Goal: Transaction & Acquisition: Download file/media

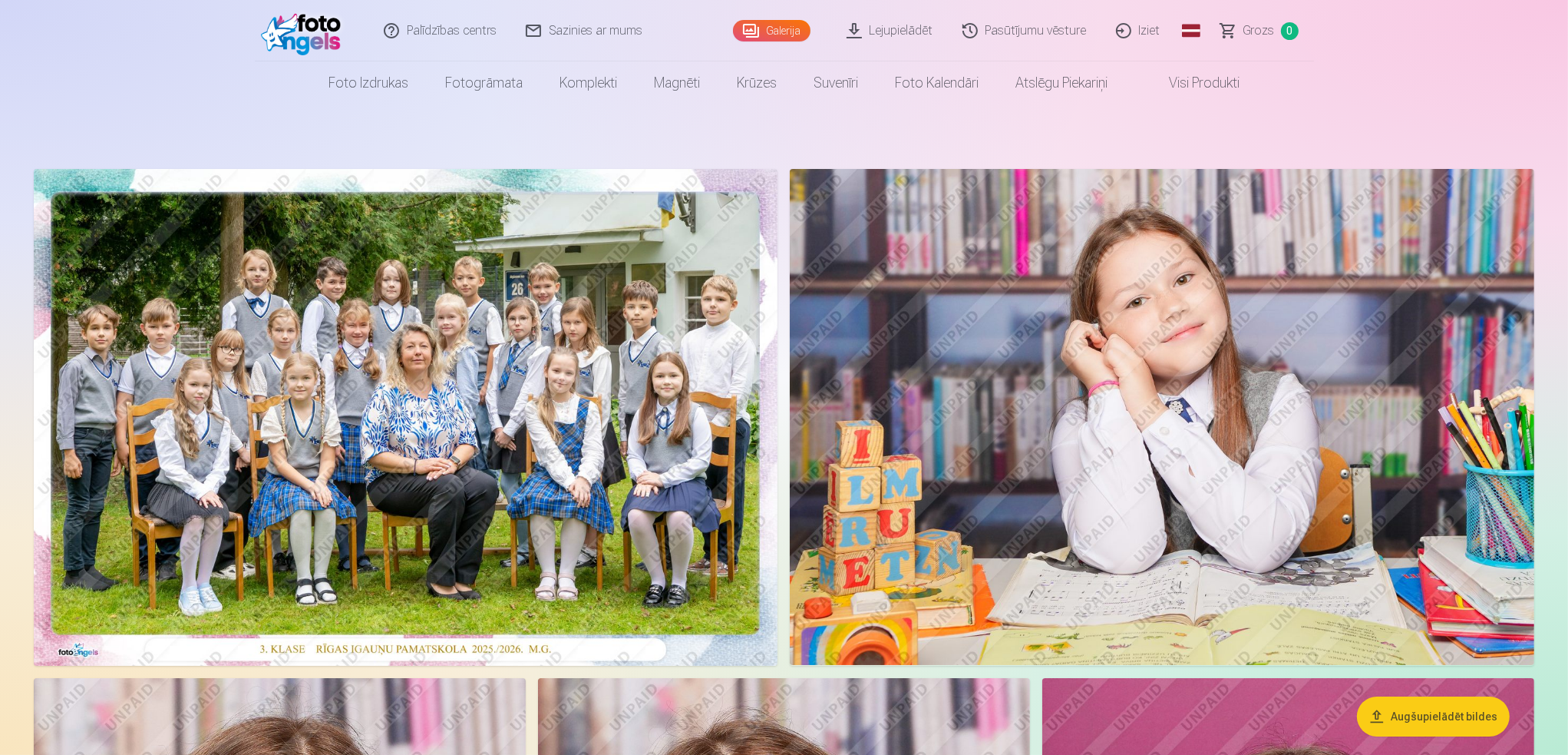
click at [895, 23] on link "Lejupielādēt" at bounding box center [890, 30] width 115 height 61
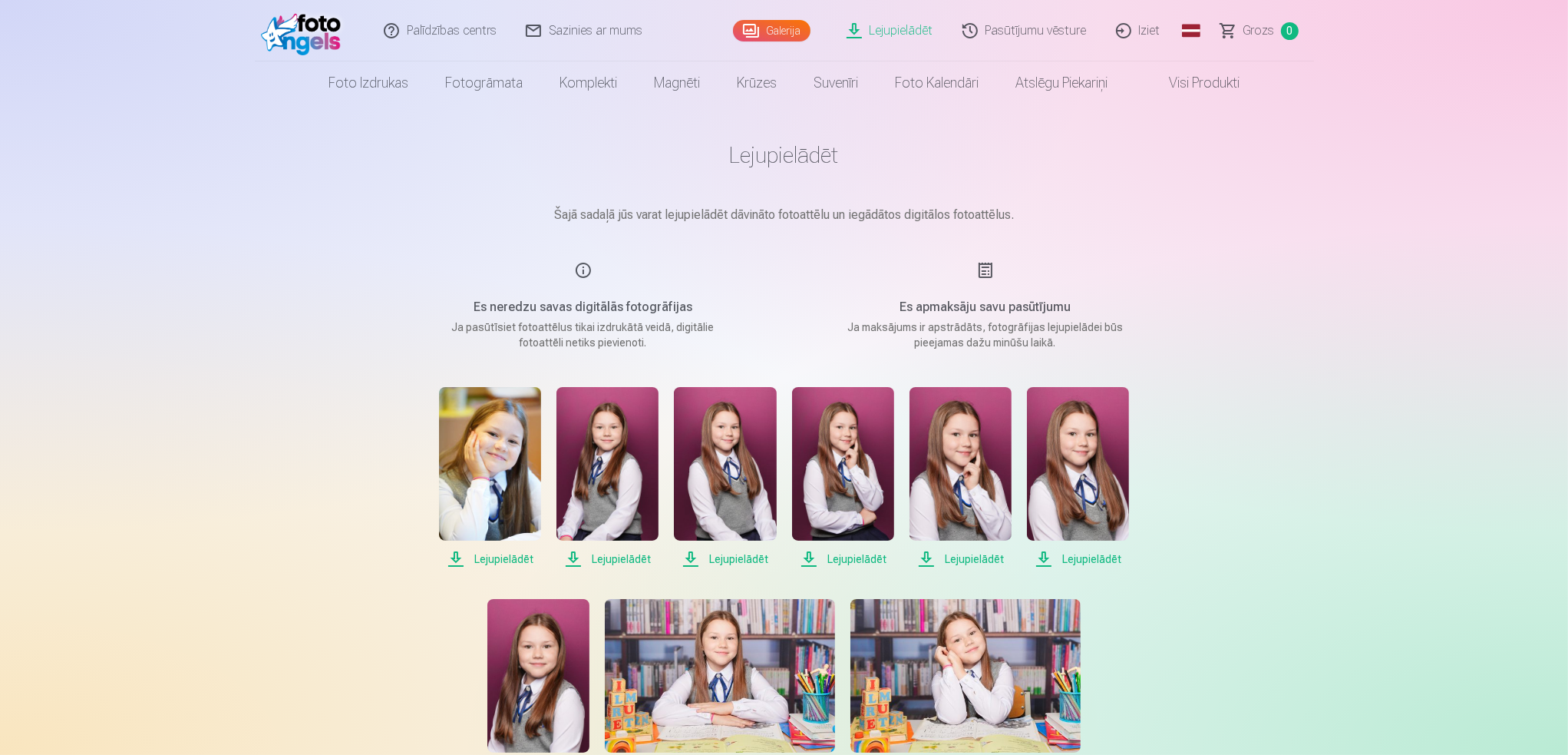
click at [506, 558] on span "Lejupielādēt" at bounding box center [489, 558] width 102 height 18
click at [626, 557] on span "Lejupielādēt" at bounding box center [607, 558] width 102 height 18
click at [736, 556] on span "Lejupielādēt" at bounding box center [725, 558] width 102 height 18
click at [838, 557] on span "Lejupielādēt" at bounding box center [842, 558] width 102 height 18
click at [985, 559] on span "Lejupielādēt" at bounding box center [960, 558] width 102 height 18
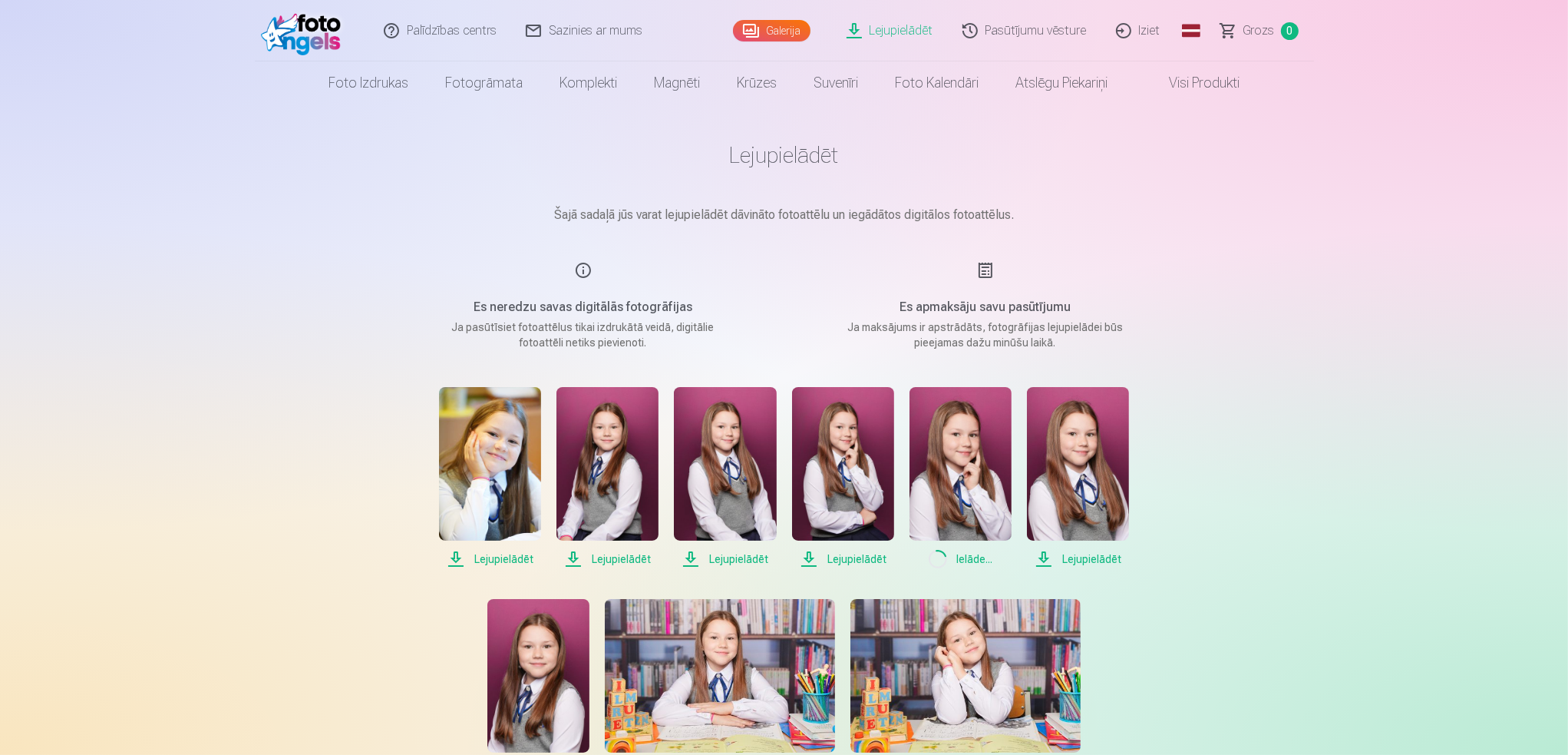
click at [1105, 560] on span "Lejupielādēt" at bounding box center [1077, 558] width 102 height 18
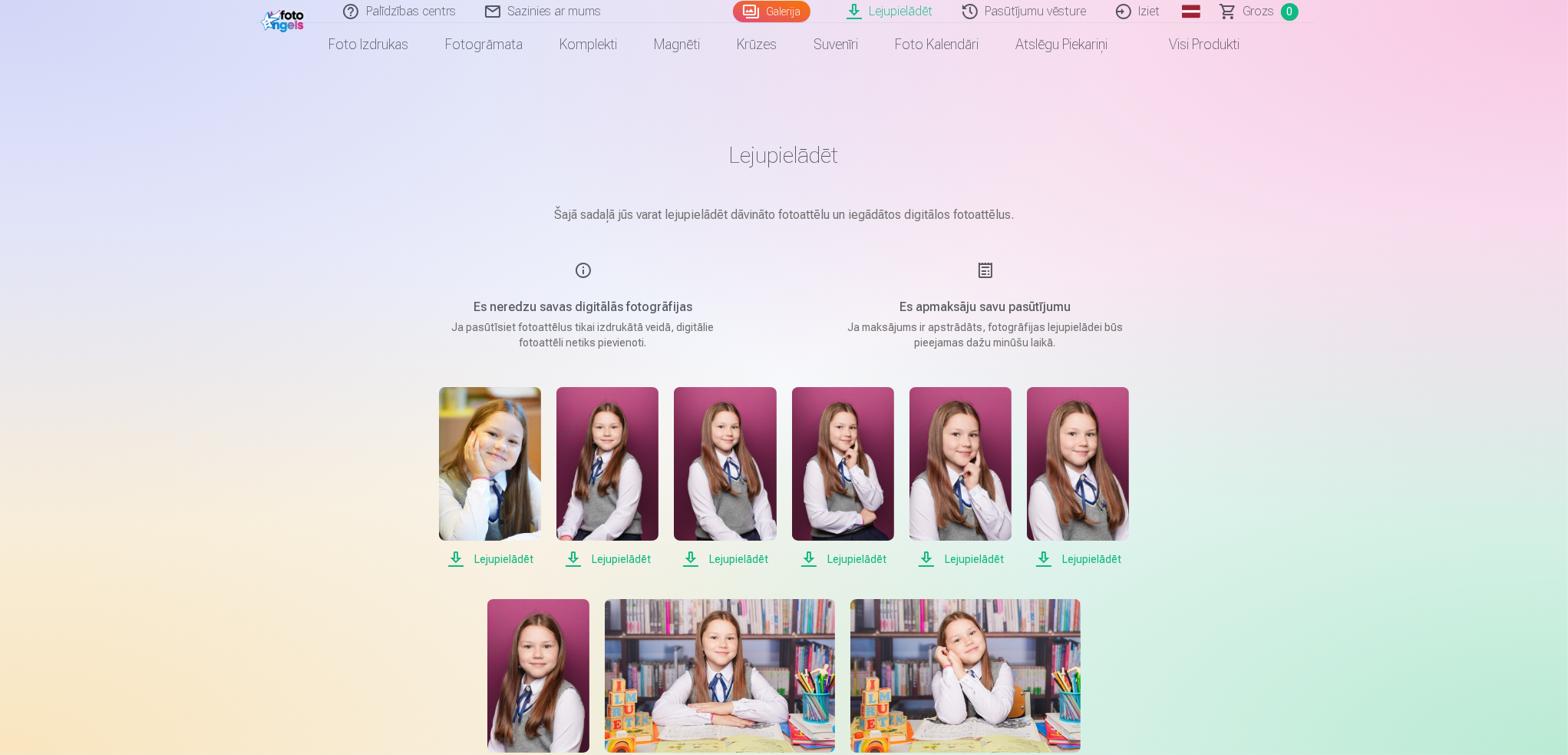
scroll to position [230, 0]
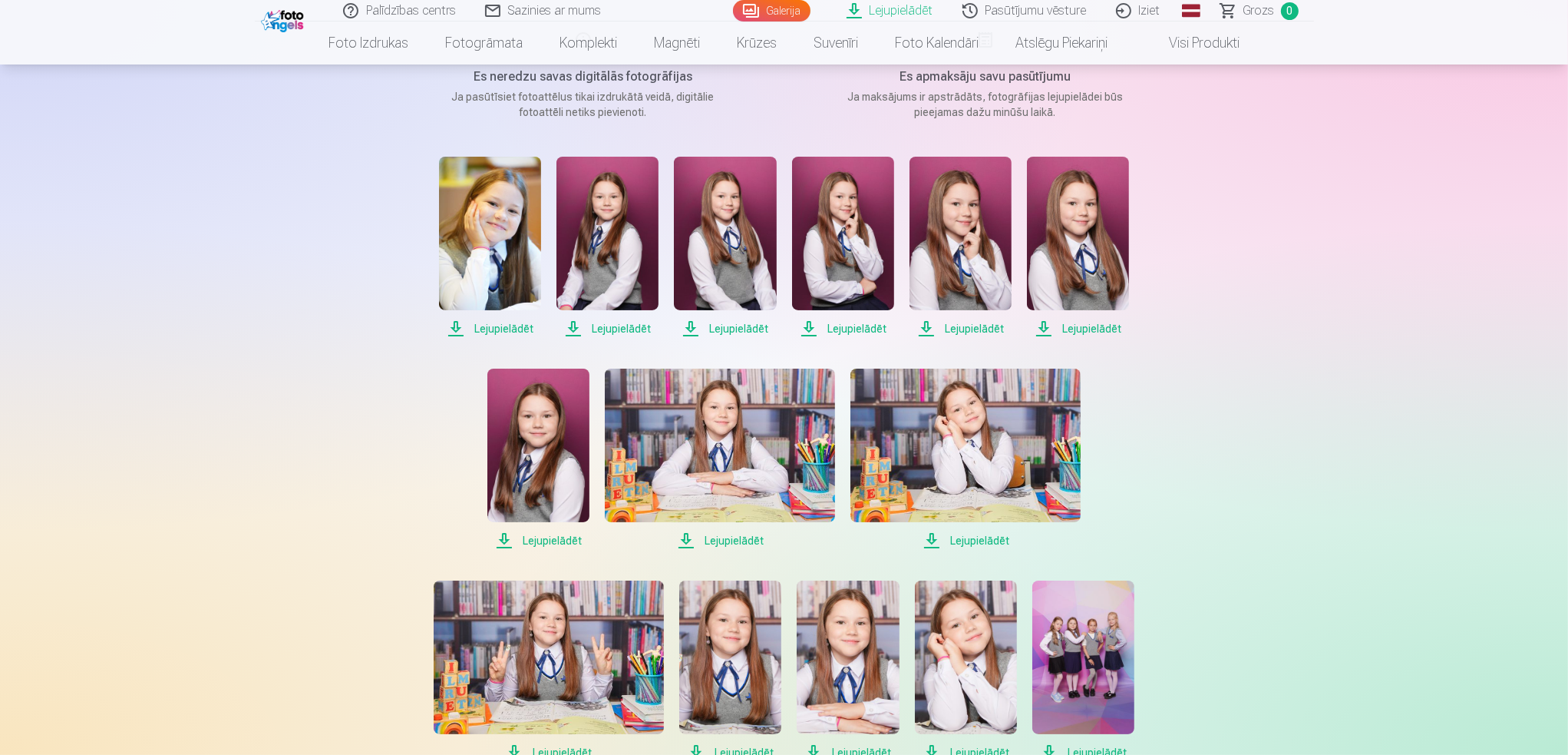
click at [546, 533] on span "Lejupielādēt" at bounding box center [538, 540] width 102 height 18
click at [712, 539] on span "Lejupielādēt" at bounding box center [719, 540] width 230 height 18
click at [947, 544] on span "Lejupielādēt" at bounding box center [964, 540] width 230 height 18
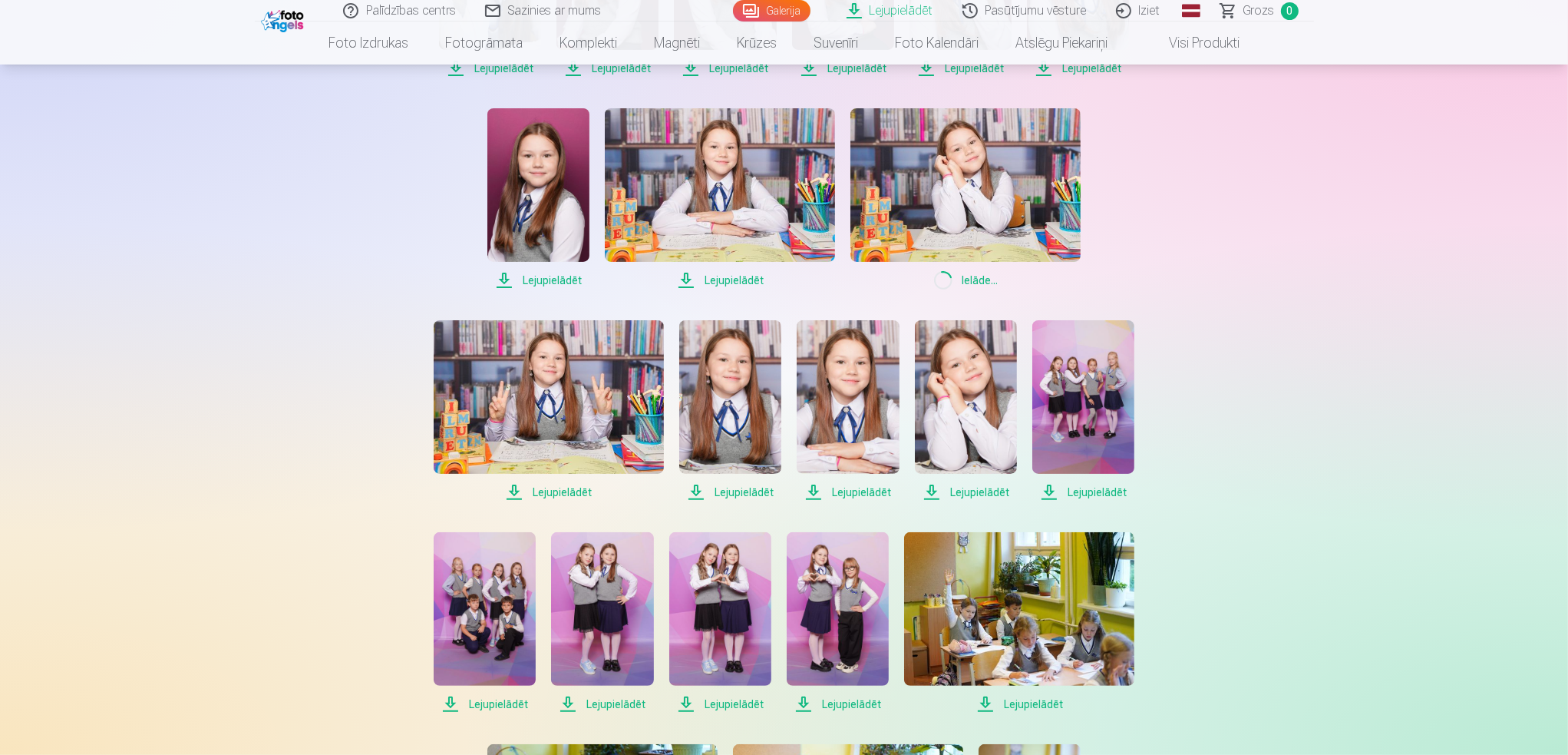
scroll to position [538, 0]
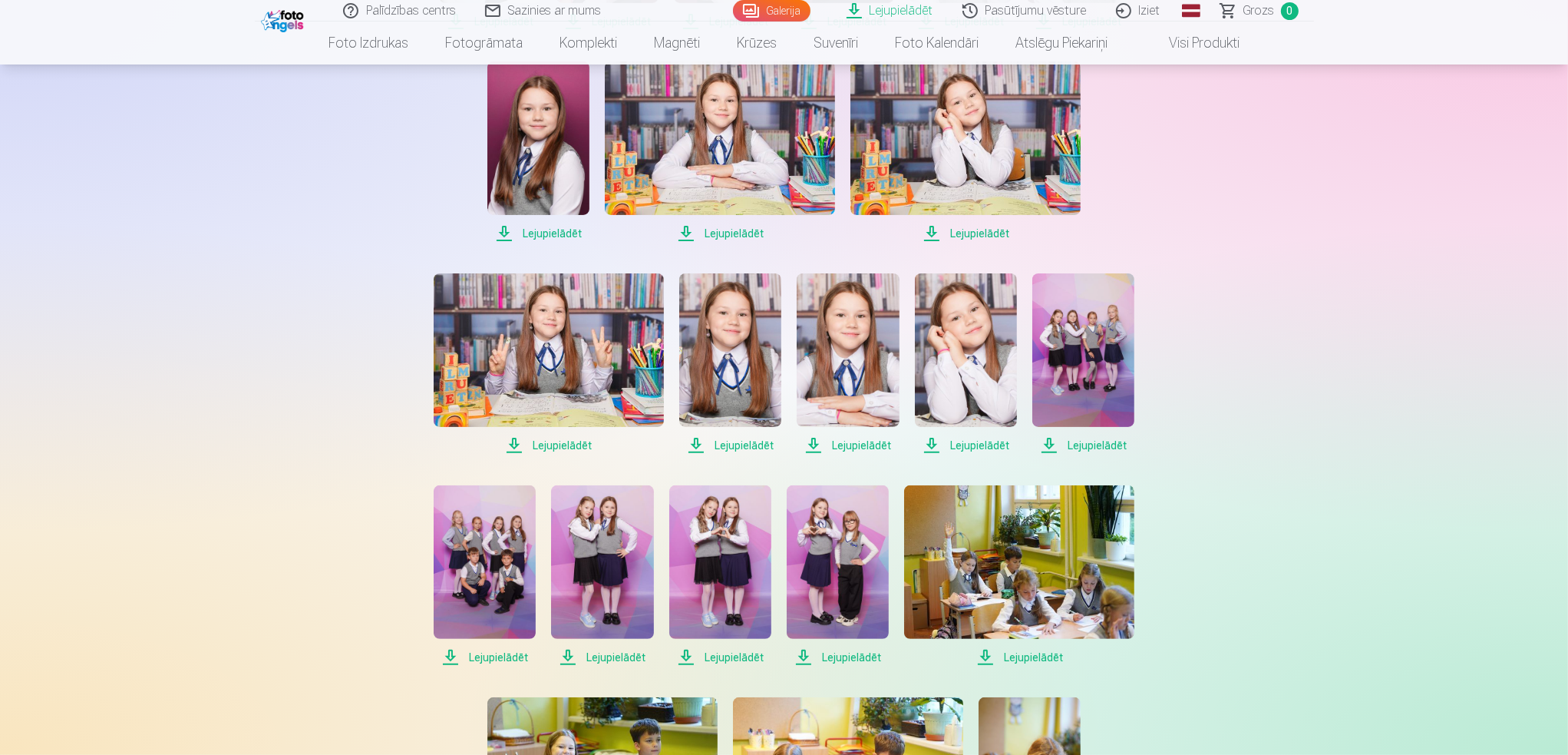
click at [541, 444] on span "Lejupielādēt" at bounding box center [548, 444] width 230 height 18
click at [734, 450] on span "Lejupielādēt" at bounding box center [730, 444] width 102 height 18
click at [871, 442] on span "Lejupielādēt" at bounding box center [847, 444] width 102 height 18
click at [985, 443] on span "Lejupielādēt" at bounding box center [965, 444] width 102 height 18
click at [1093, 450] on span "Lejupielādēt" at bounding box center [1083, 444] width 102 height 18
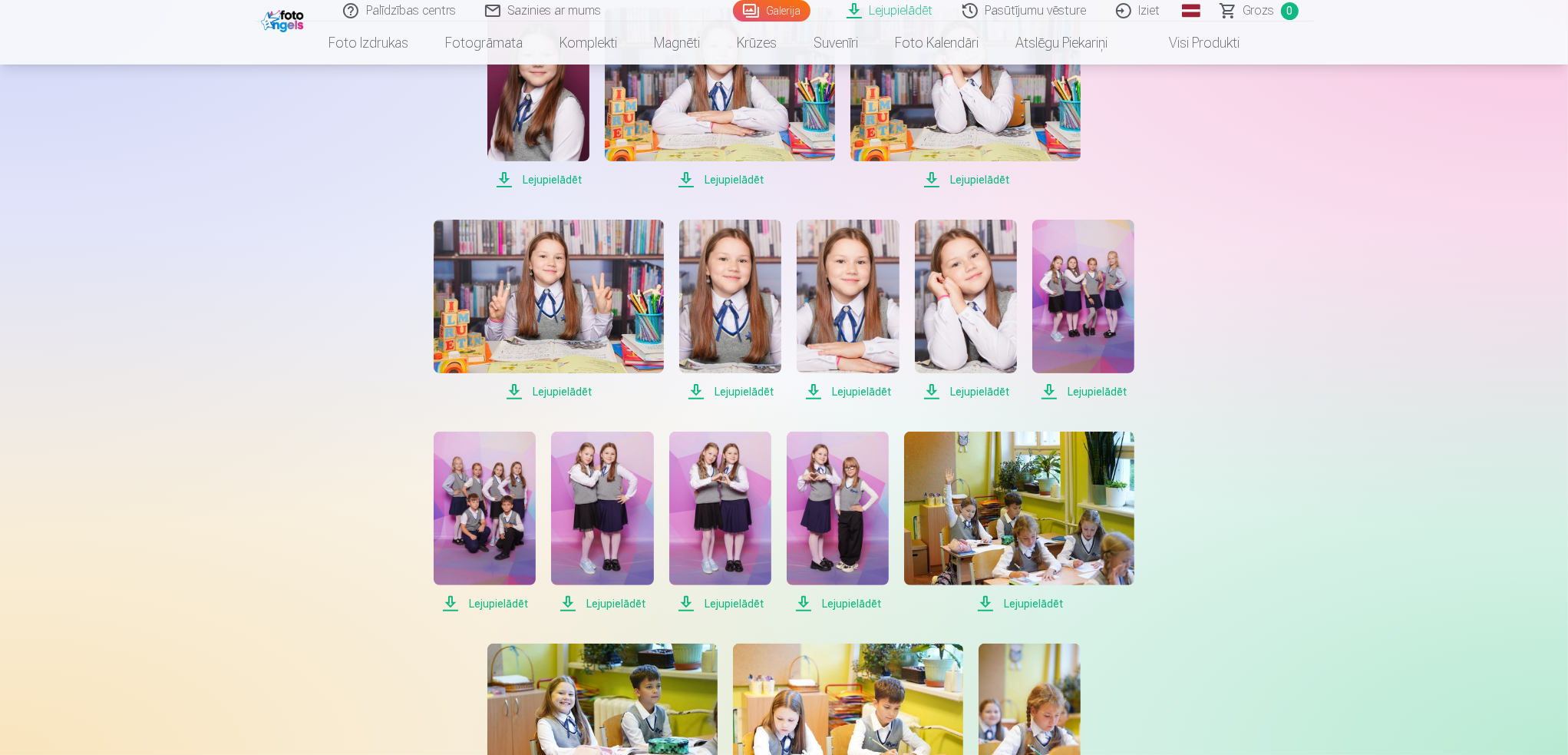
scroll to position [614, 0]
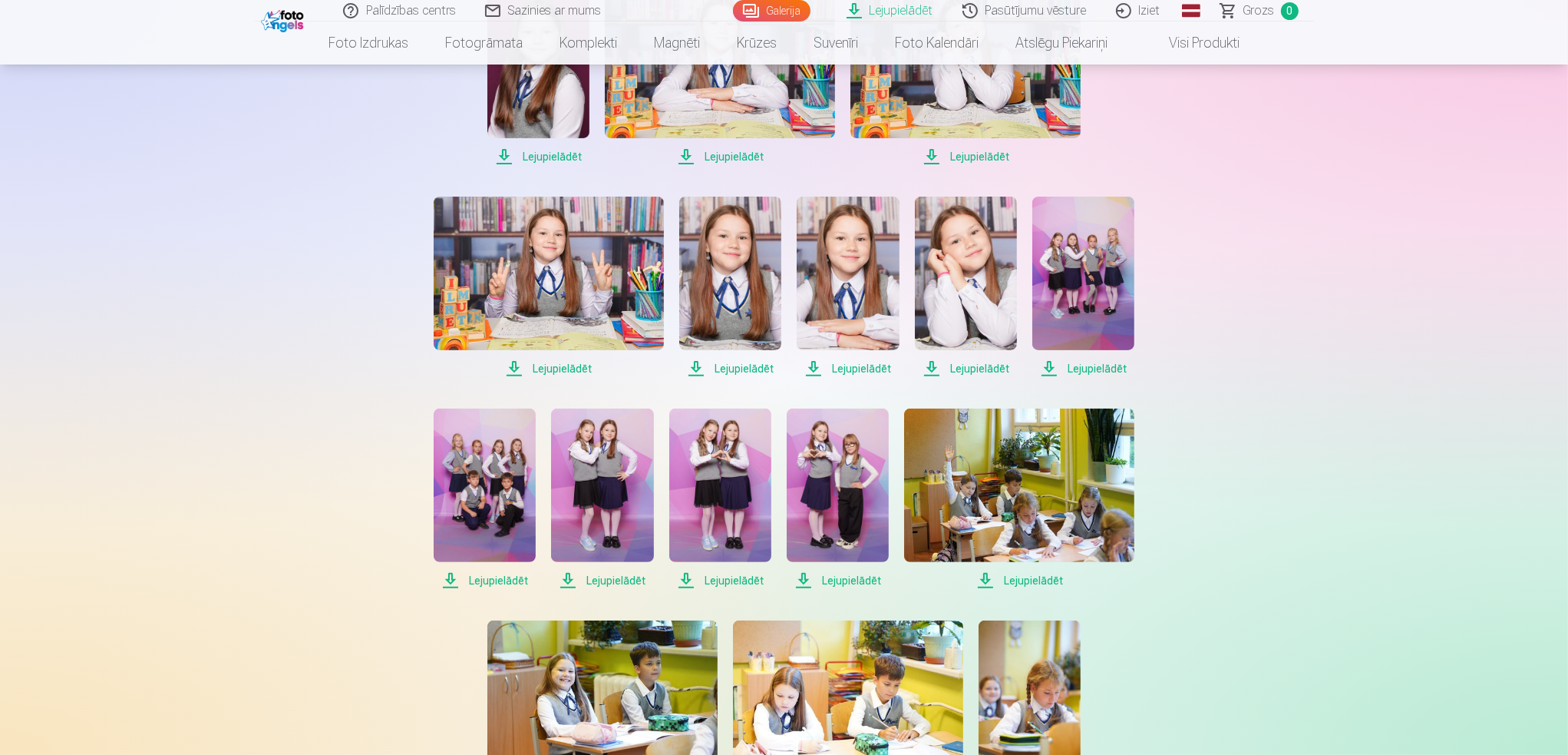
click at [488, 572] on span "Lejupielādēt" at bounding box center [484, 580] width 102 height 18
click at [604, 574] on span "Lejupielādēt" at bounding box center [602, 580] width 102 height 18
click at [736, 571] on link "Lejupielādēt" at bounding box center [720, 499] width 102 height 181
drag, startPoint x: 839, startPoint y: 578, endPoint x: 854, endPoint y: 578, distance: 15.0
click at [840, 578] on span "Lejupielādēt" at bounding box center [837, 580] width 102 height 18
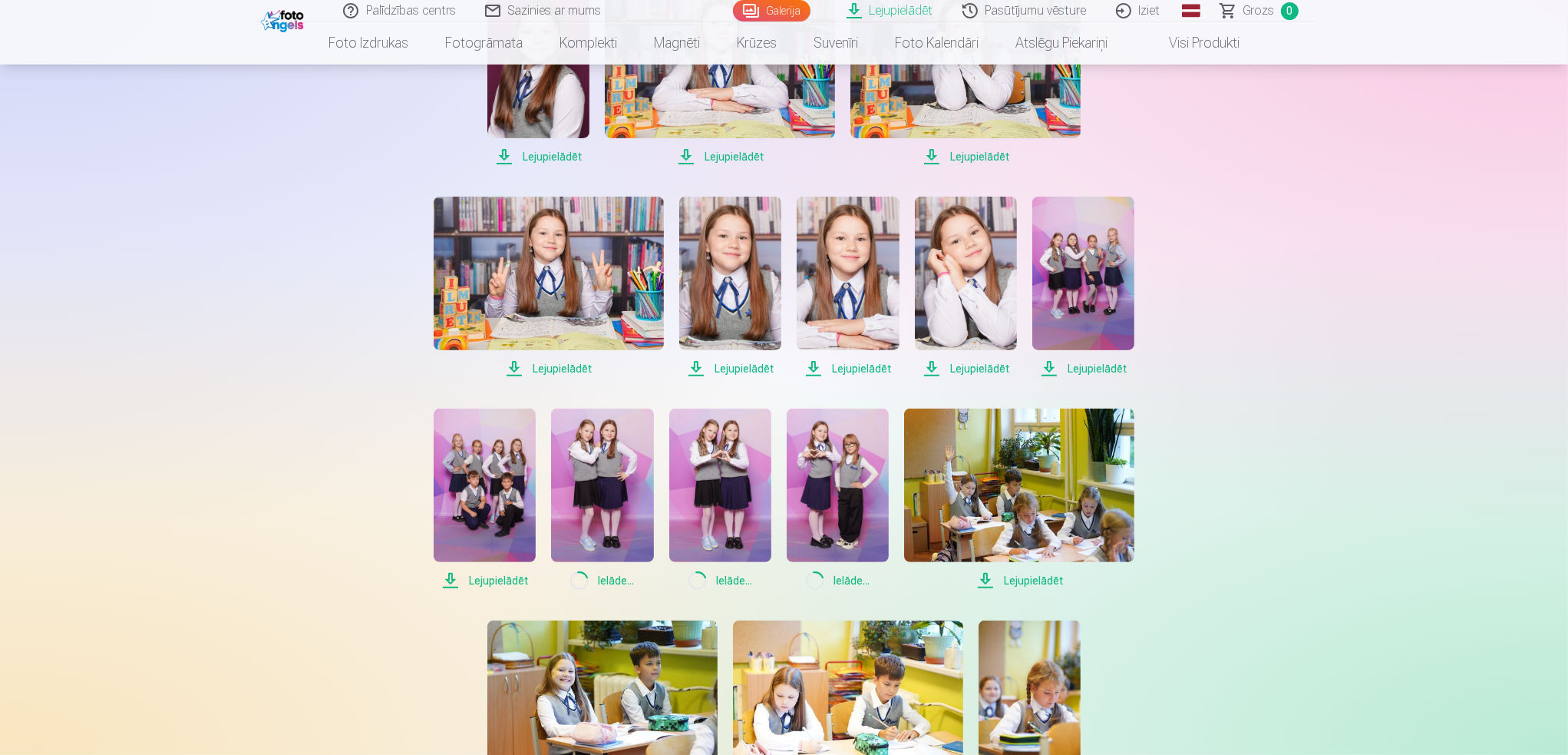
click at [1023, 575] on span "Lejupielādēt" at bounding box center [1019, 580] width 230 height 18
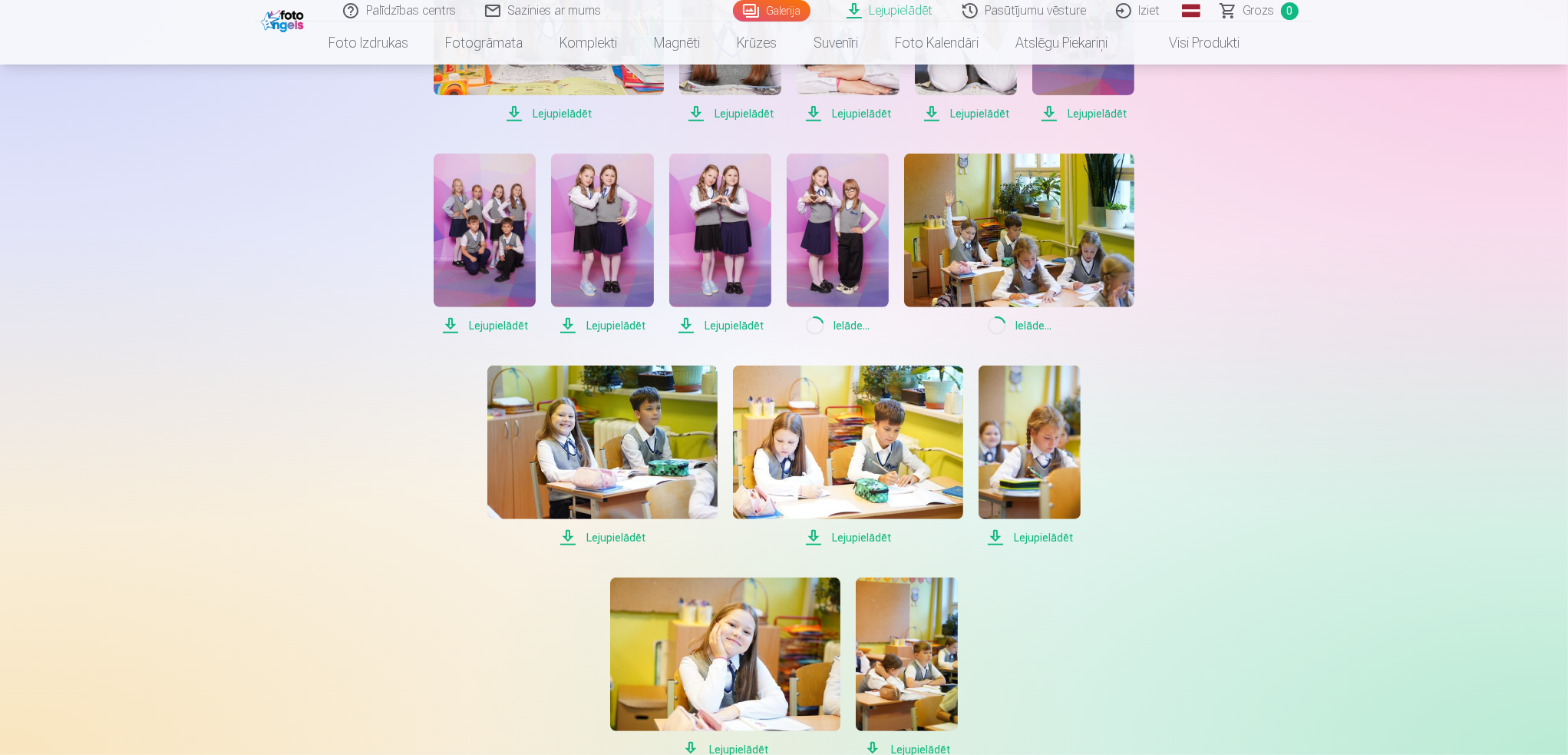
scroll to position [998, 0]
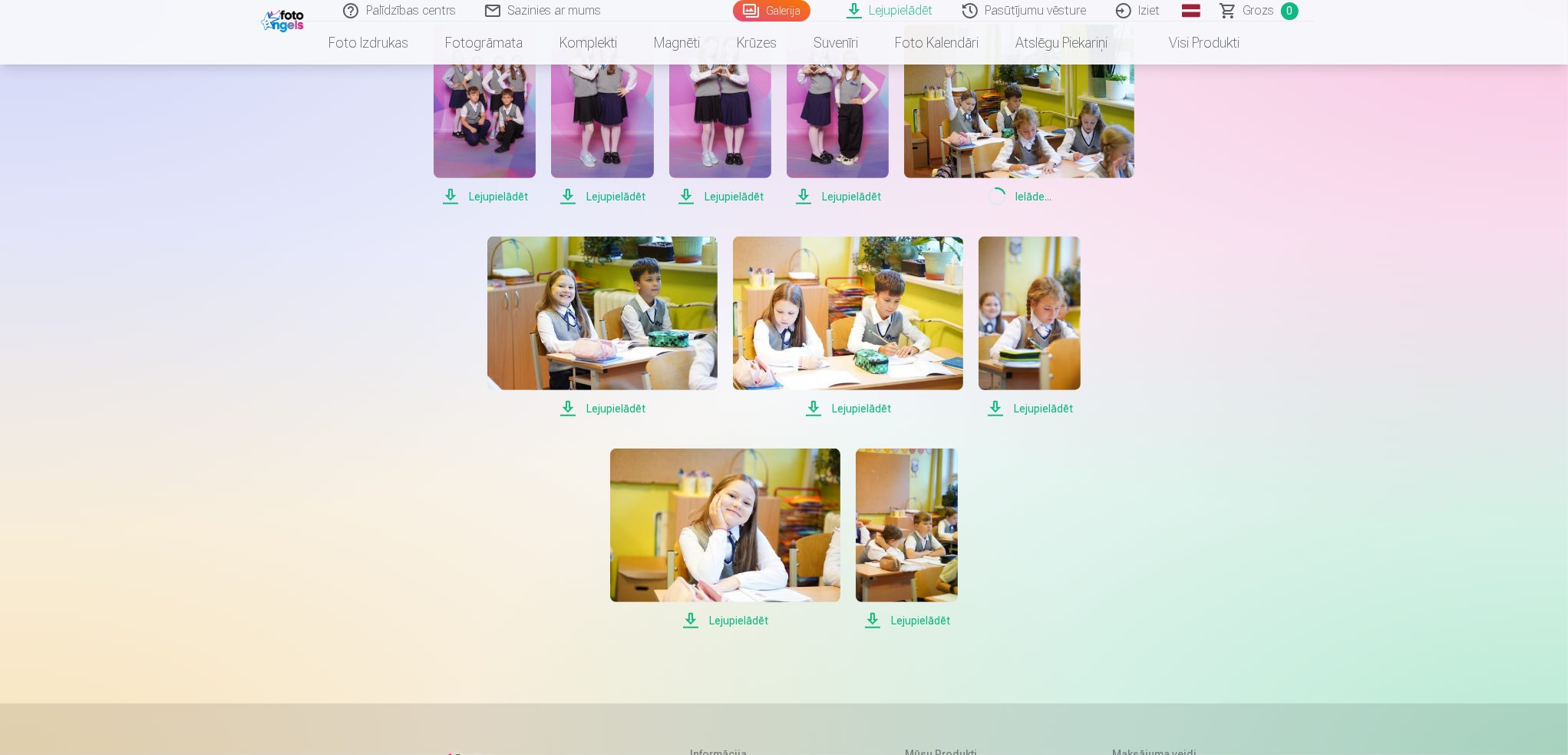
click at [615, 403] on span "Lejupielādēt" at bounding box center [602, 408] width 230 height 18
click at [866, 406] on span "Lejupielādēt" at bounding box center [847, 408] width 230 height 18
click at [746, 611] on span "Lejupielādēt" at bounding box center [725, 620] width 230 height 18
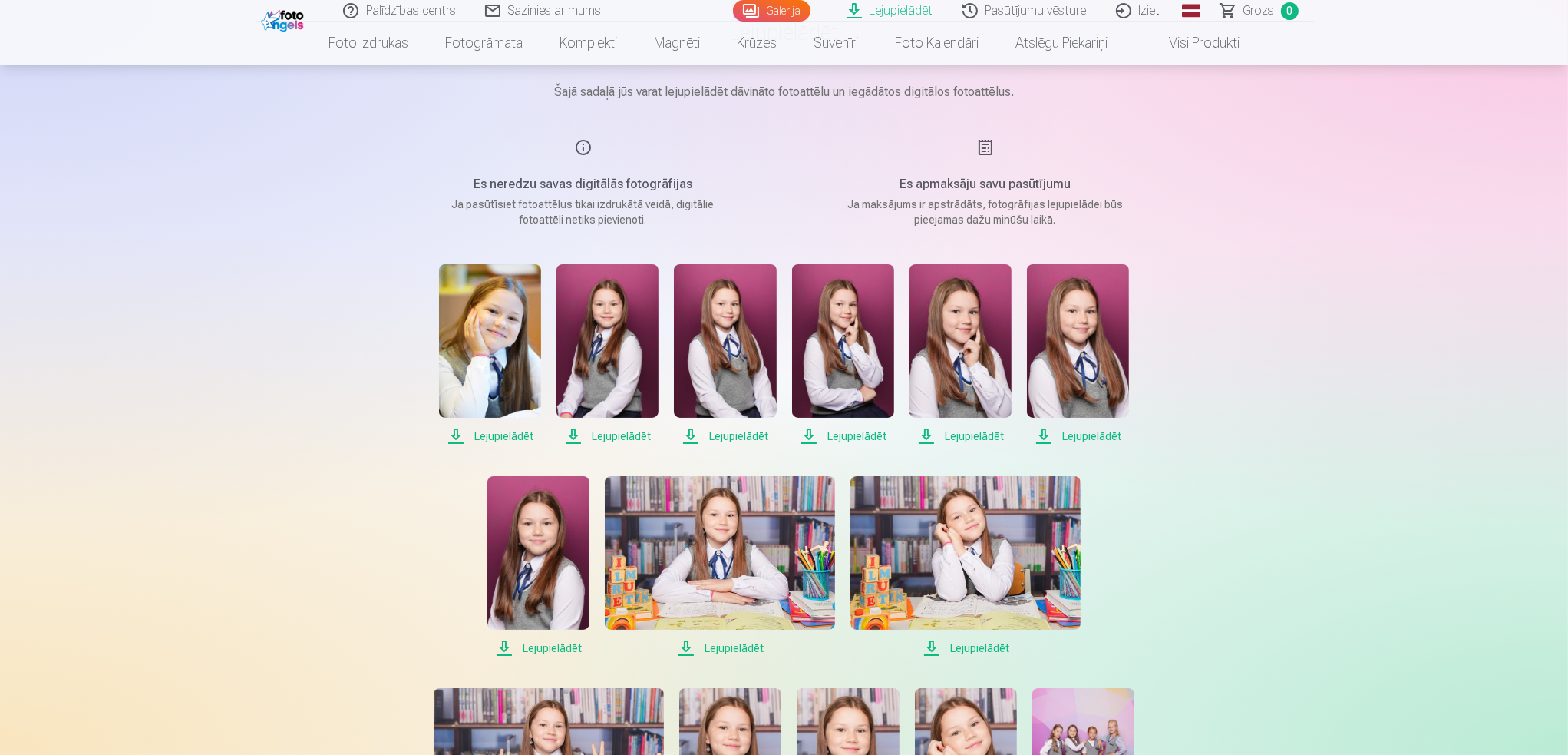
scroll to position [0, 0]
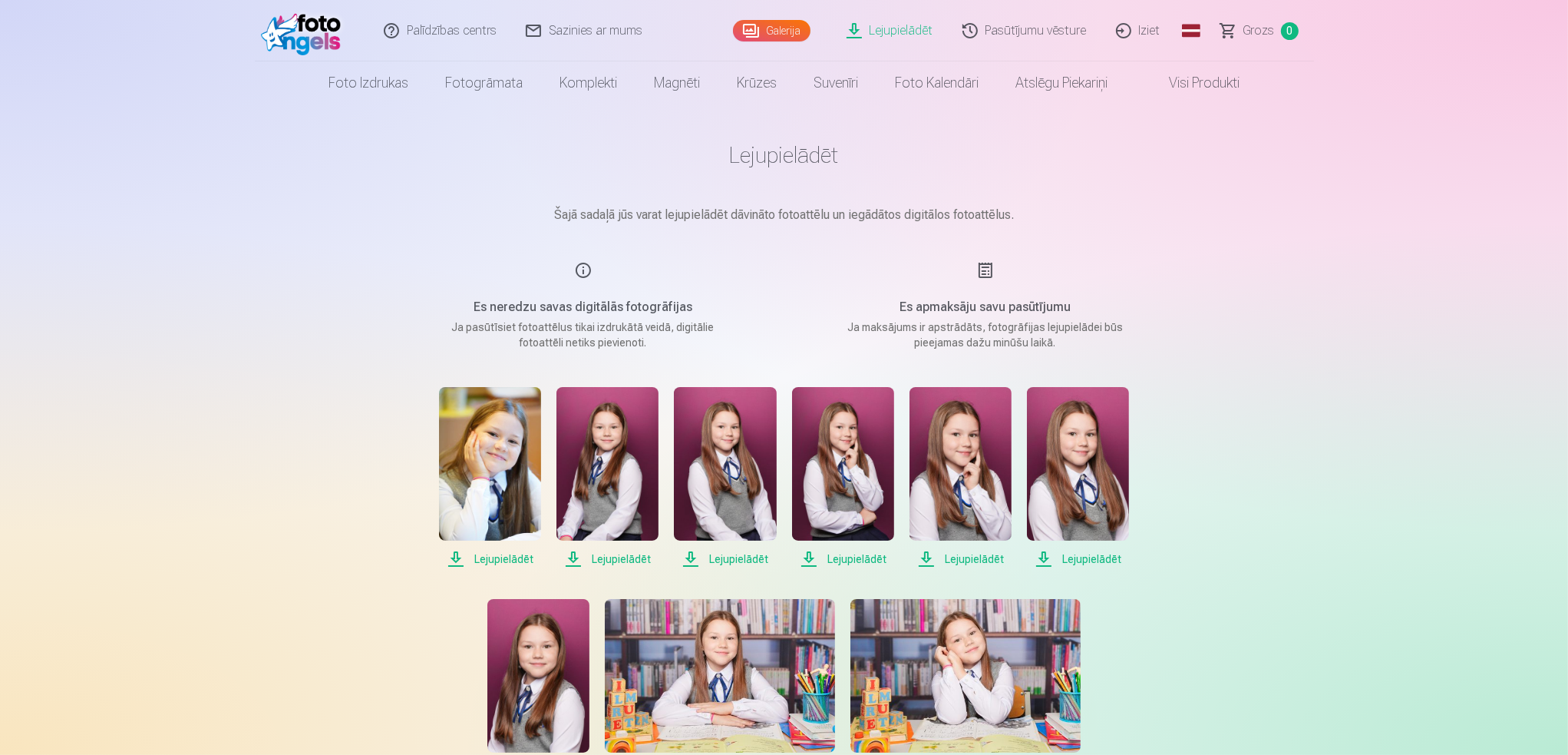
click at [514, 554] on span "Lejupielādēt" at bounding box center [489, 558] width 102 height 18
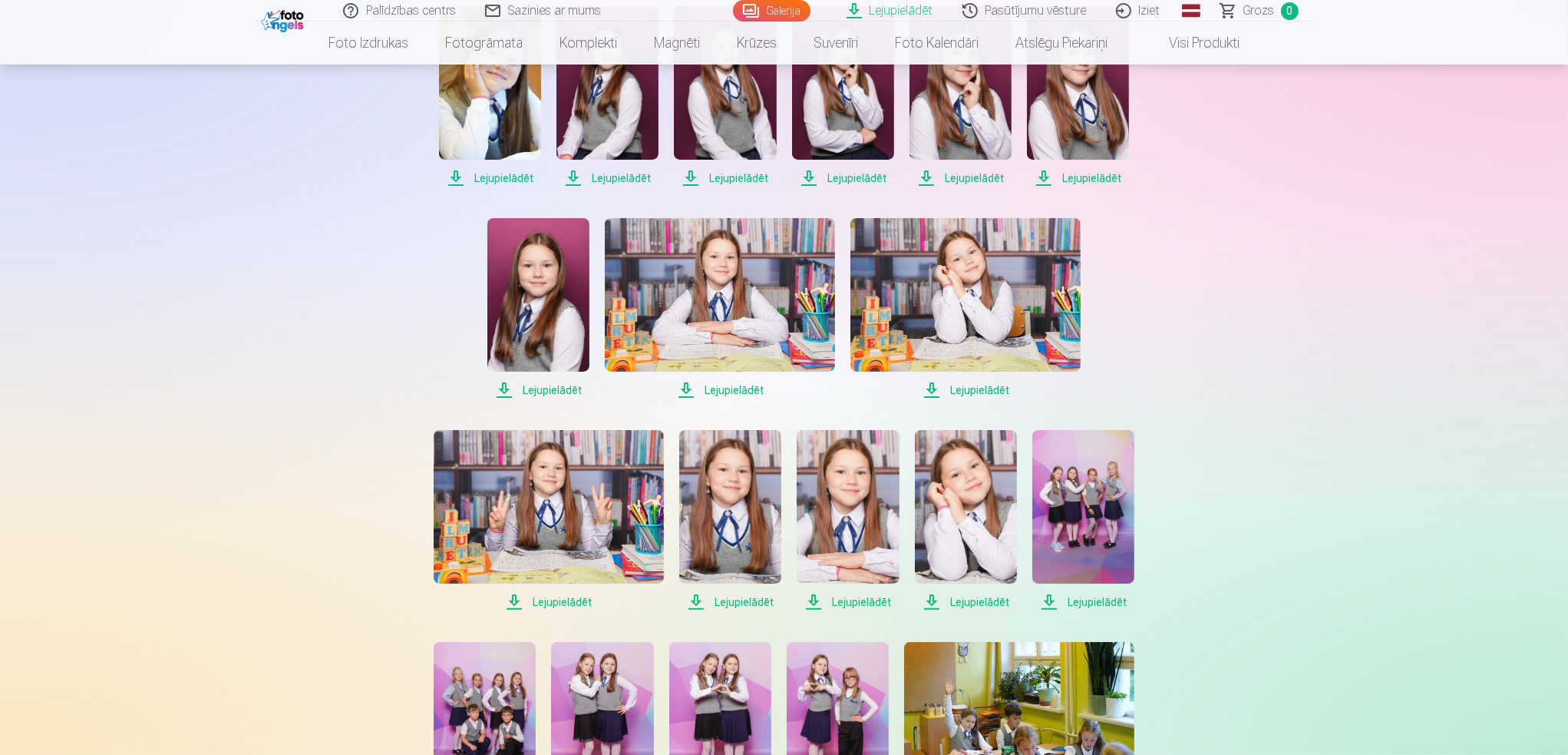
scroll to position [461, 0]
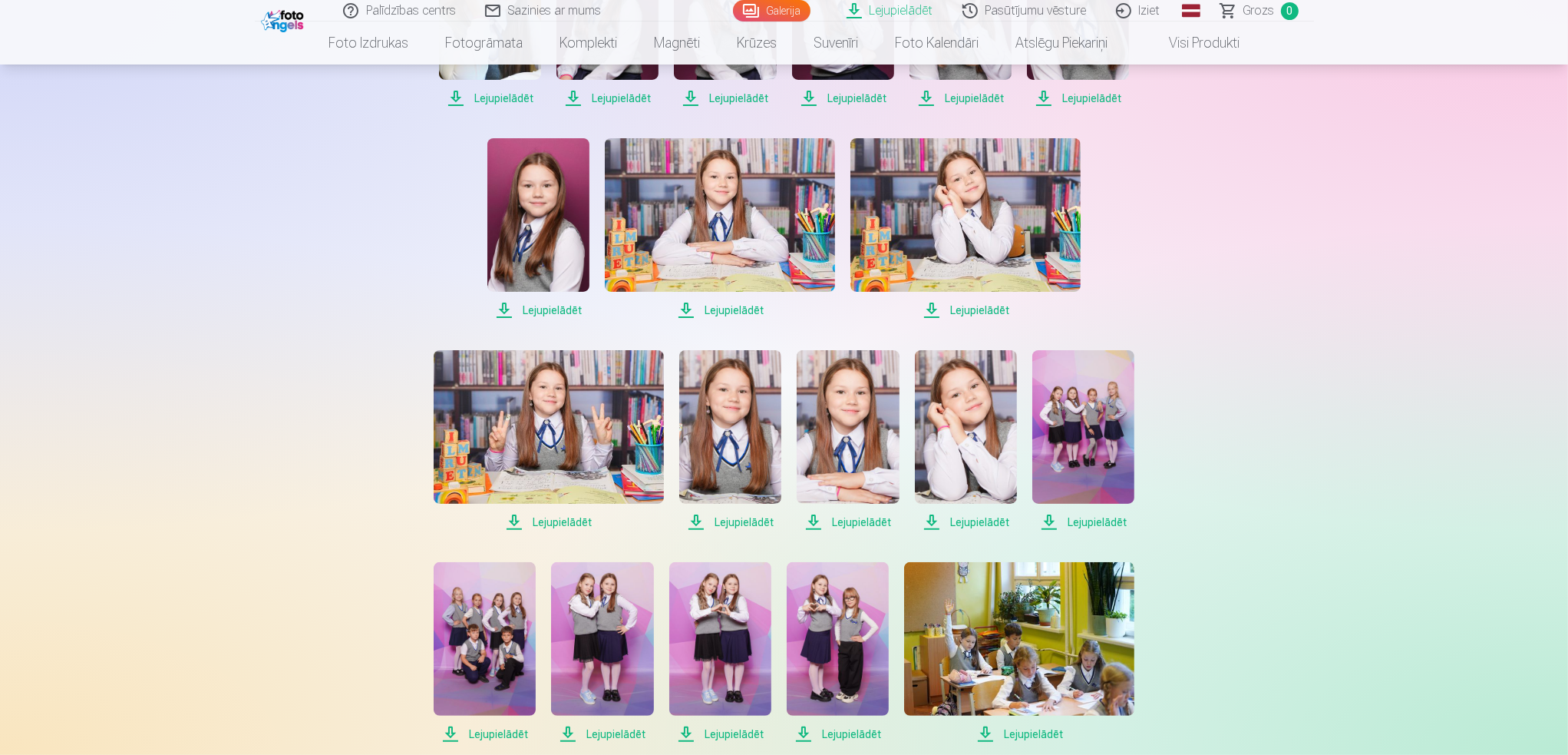
click at [854, 517] on span "Lejupielādēt" at bounding box center [847, 521] width 102 height 18
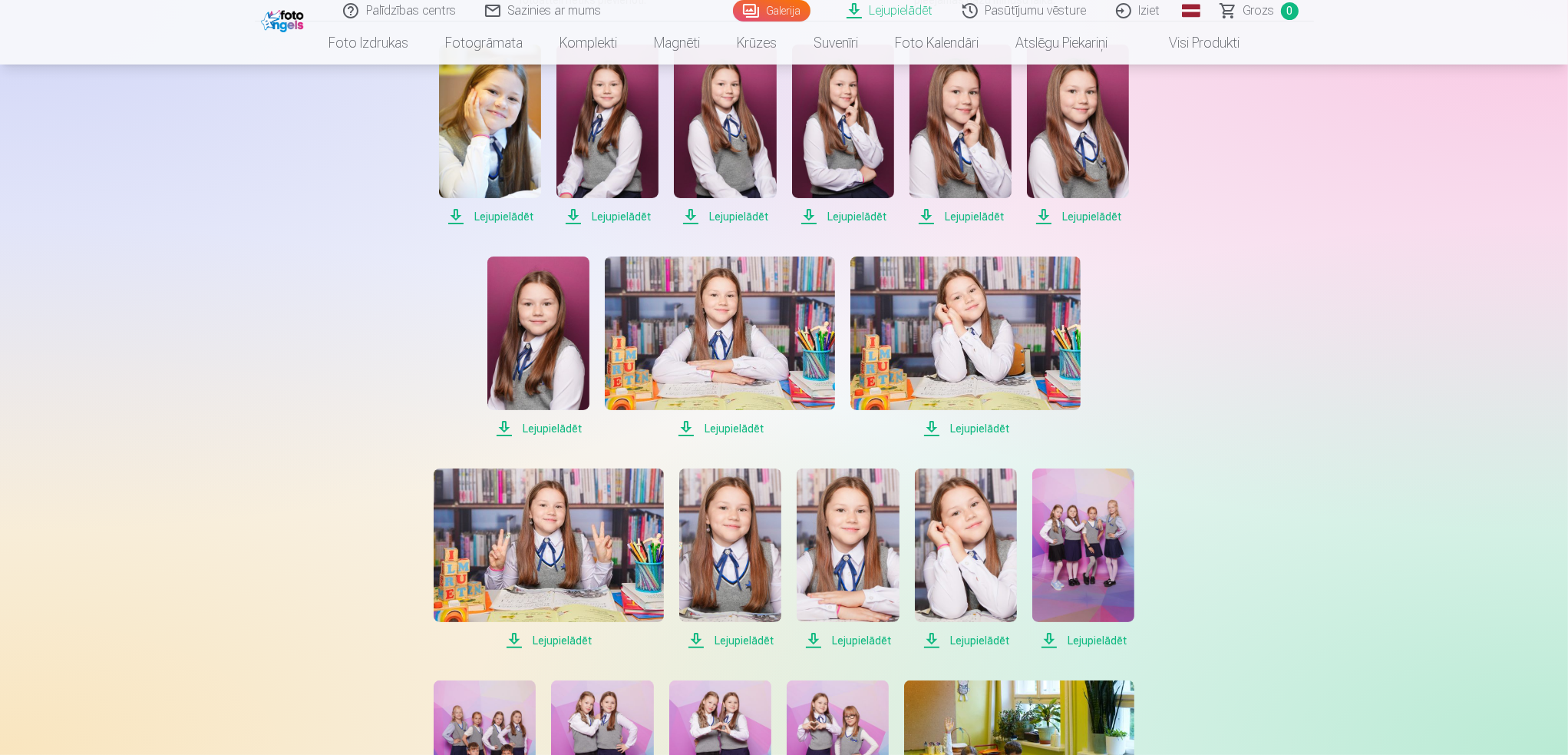
scroll to position [230, 0]
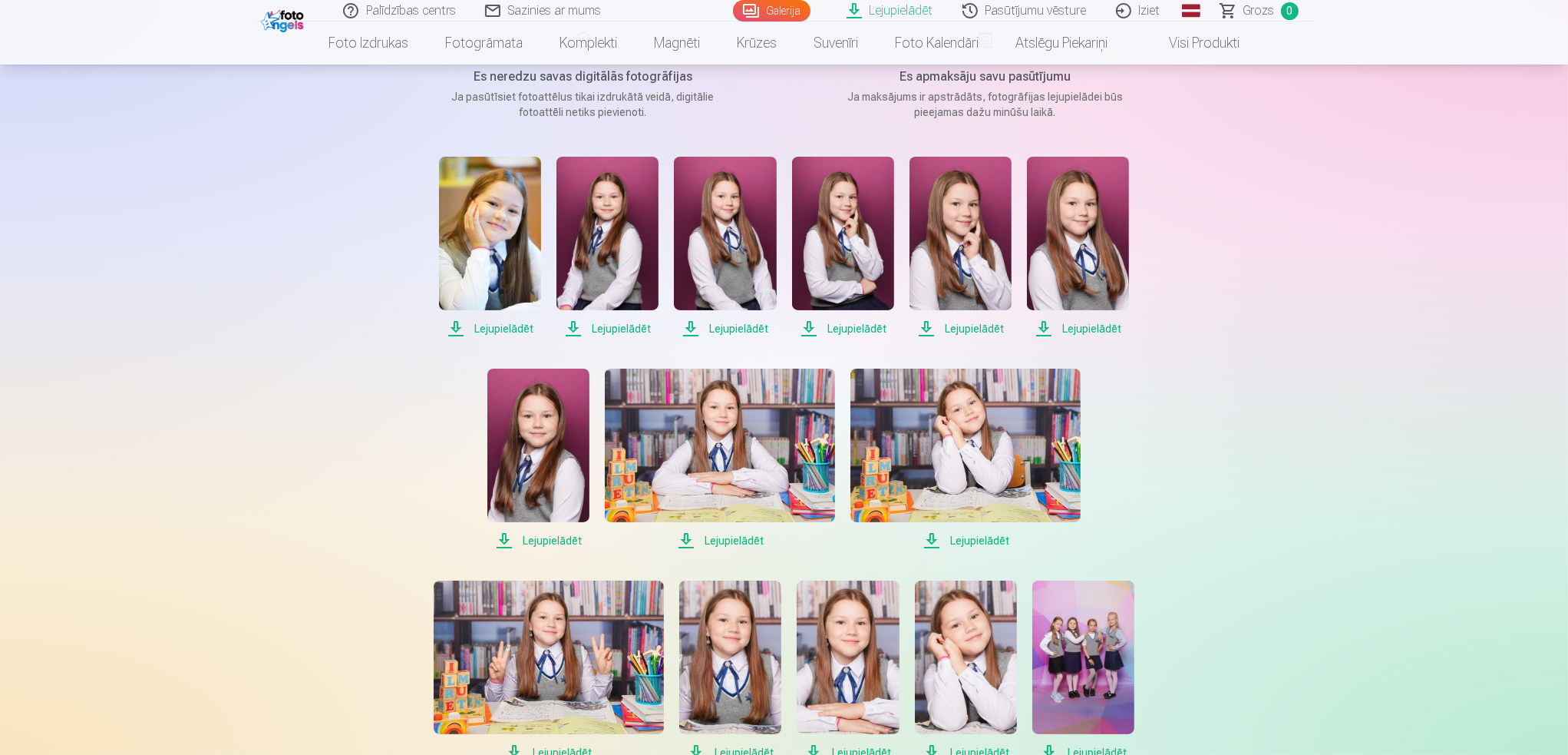
click at [501, 328] on span "Lejupielādēt" at bounding box center [489, 328] width 102 height 18
click at [602, 329] on span "Lejupielādēt" at bounding box center [607, 328] width 102 height 18
click at [734, 329] on span "Lejupielādēt" at bounding box center [725, 328] width 102 height 18
click at [847, 325] on span "Lejupielādēt" at bounding box center [842, 328] width 102 height 18
click at [977, 325] on span "Lejupielādēt" at bounding box center [960, 328] width 102 height 18
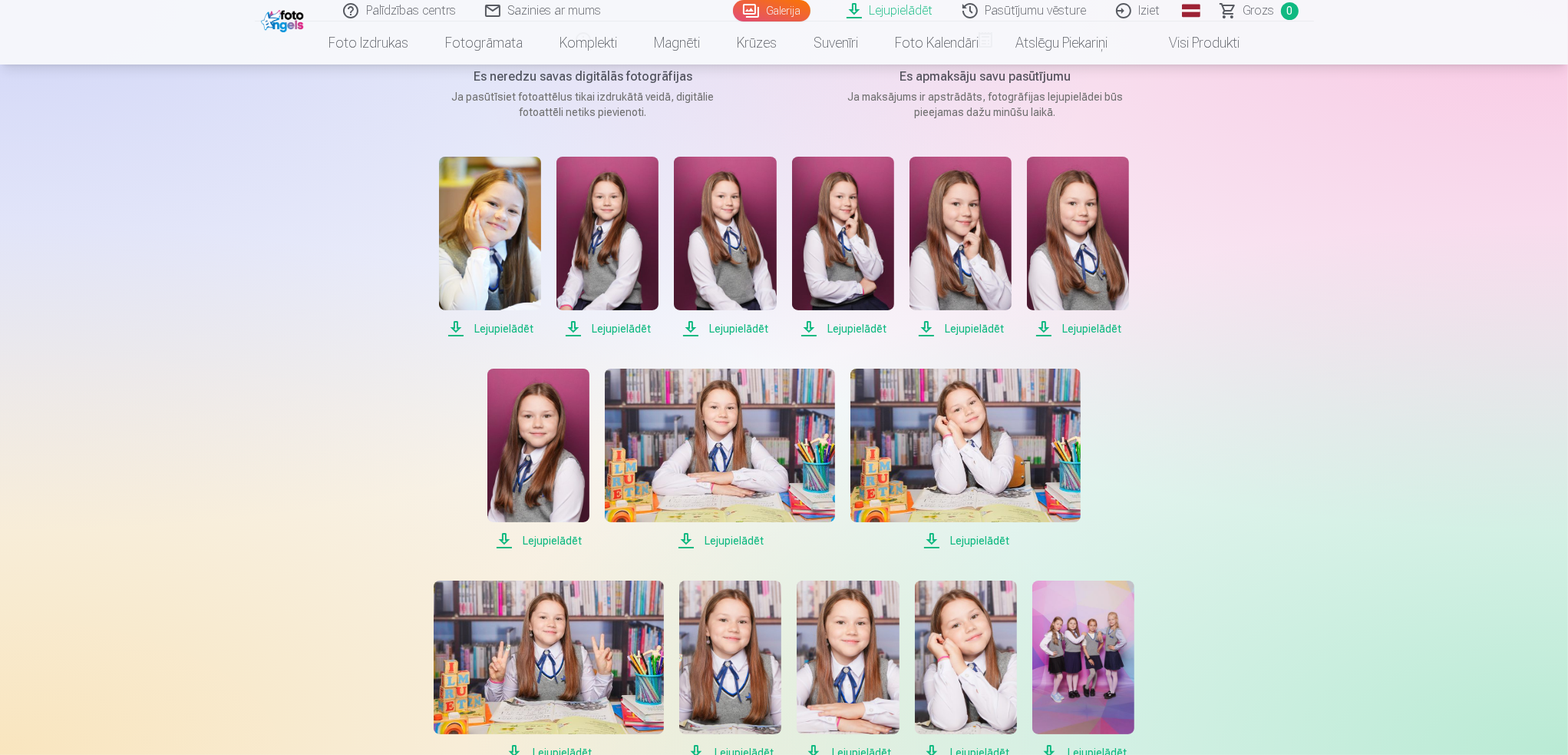
click at [1105, 325] on span "Lejupielādēt" at bounding box center [1077, 328] width 102 height 18
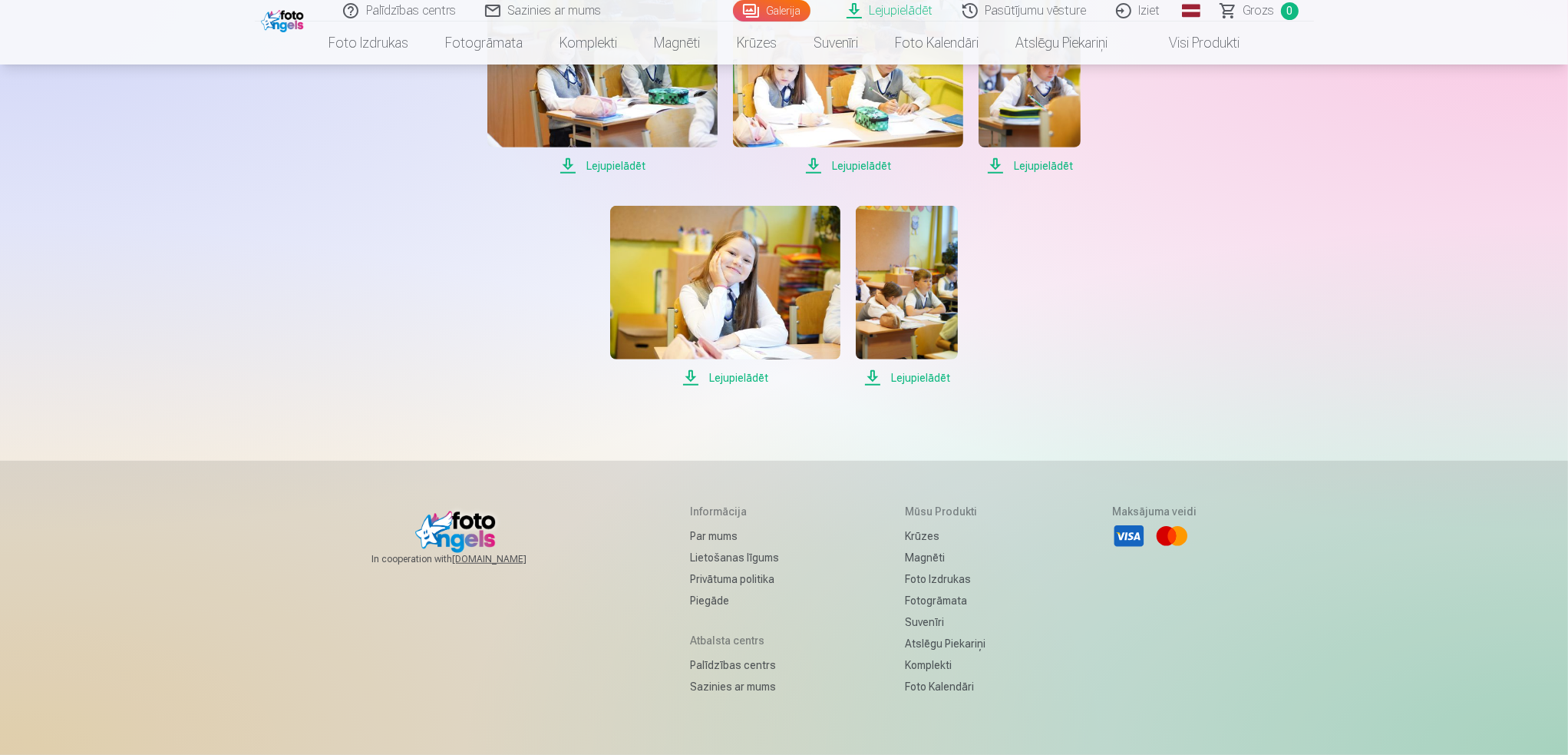
scroll to position [1152, 0]
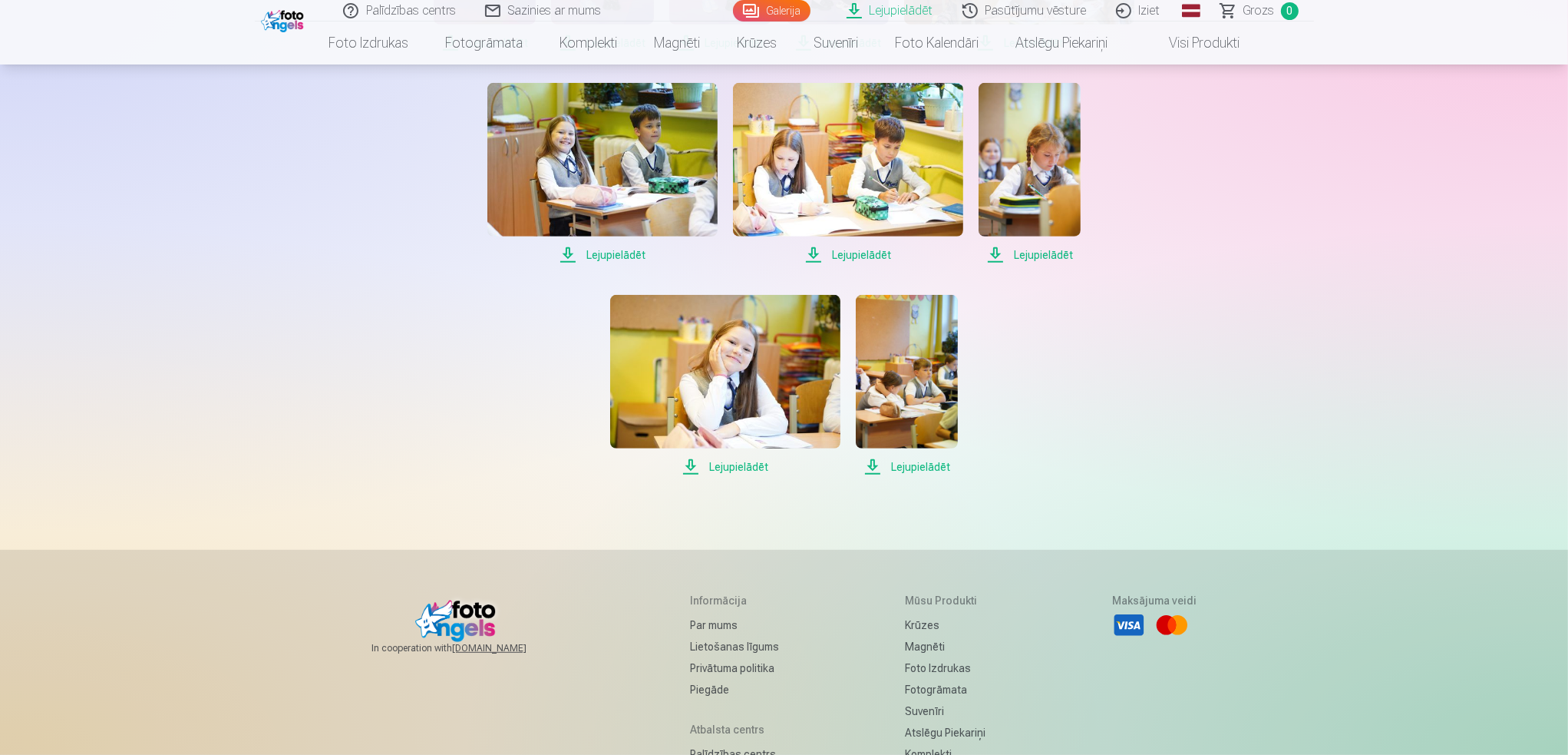
click at [726, 469] on span "Lejupielādēt" at bounding box center [725, 466] width 230 height 18
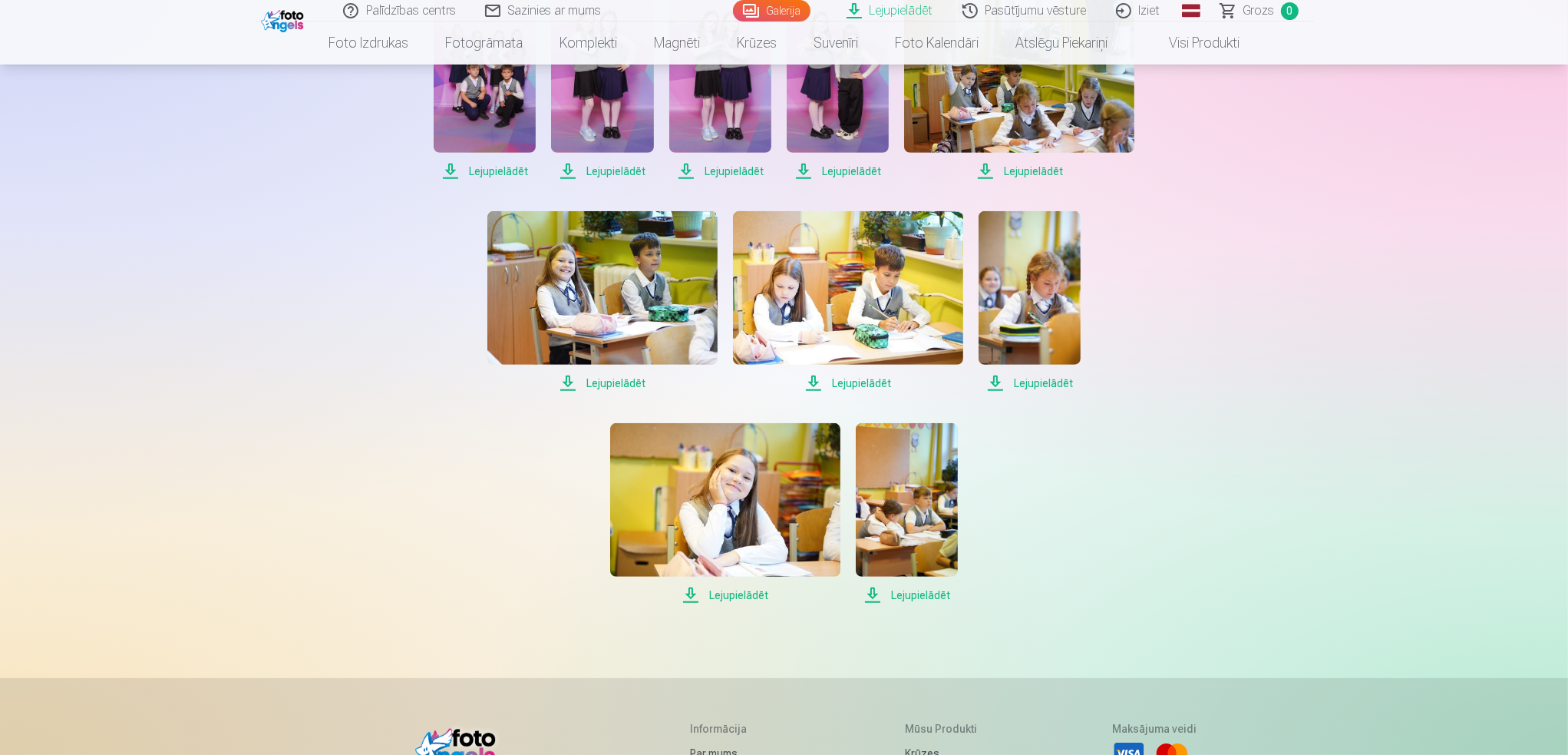
scroll to position [921, 0]
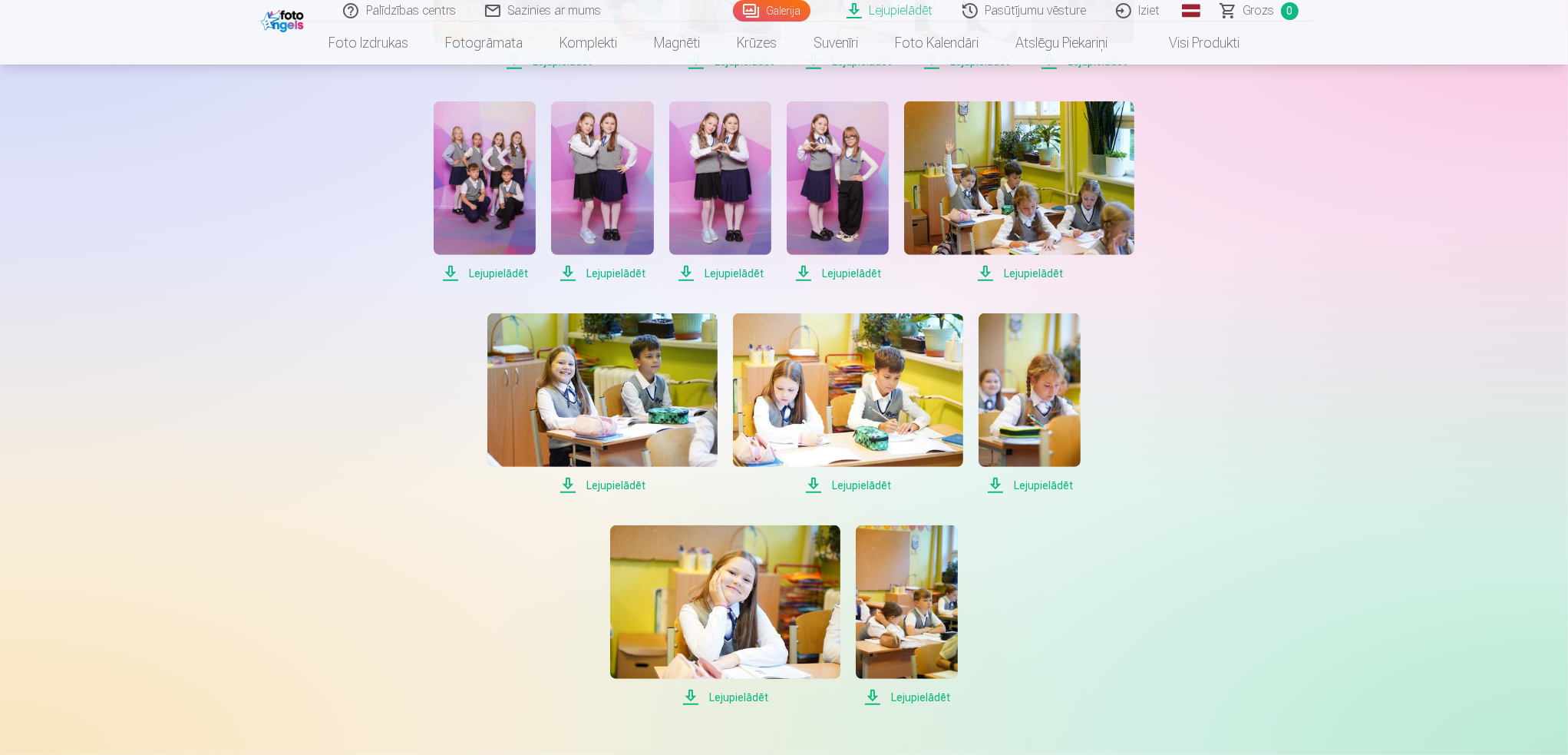
click at [854, 485] on span "Lejupielādēt" at bounding box center [847, 484] width 230 height 18
click at [629, 482] on span "Lejupielādēt" at bounding box center [602, 484] width 230 height 18
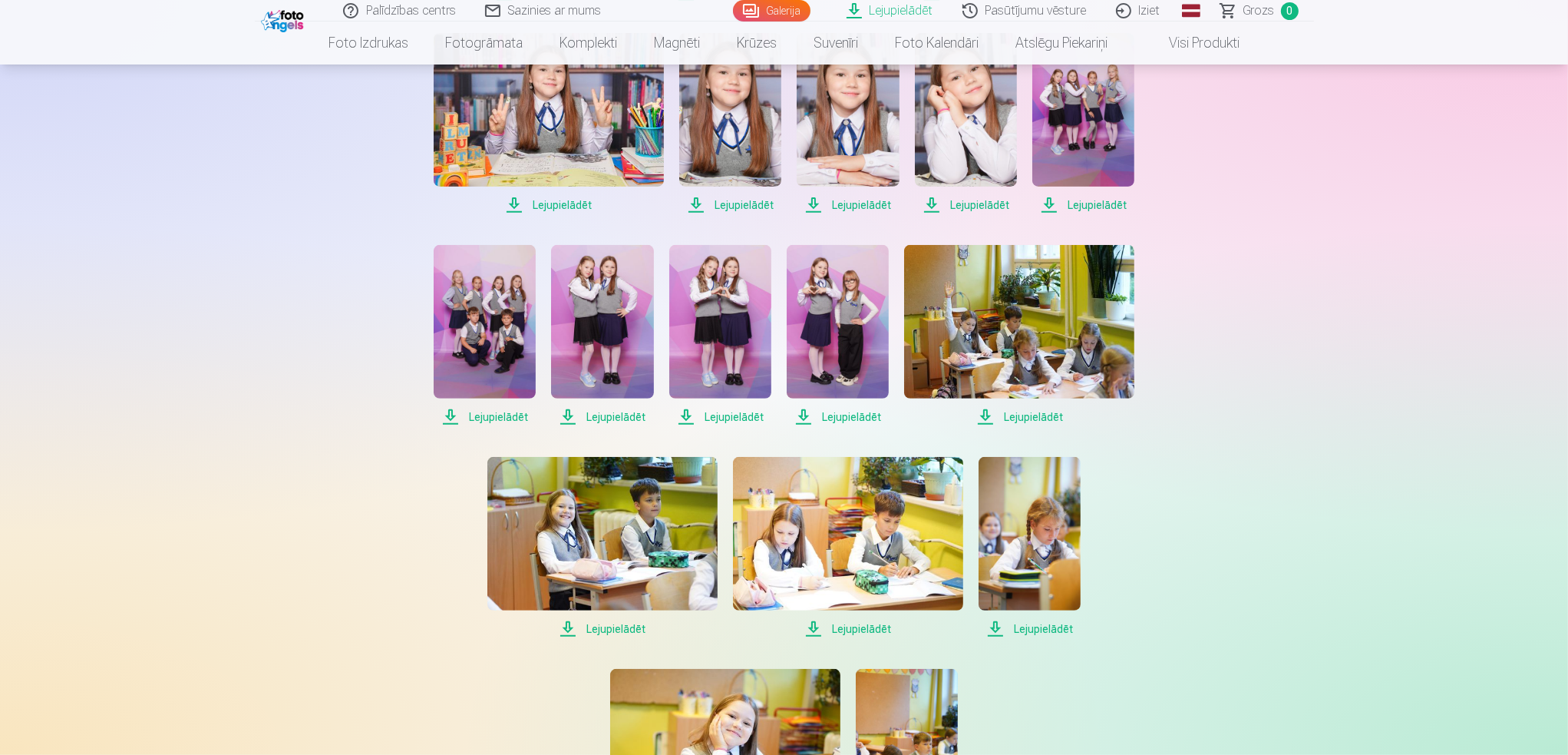
scroll to position [691, 0]
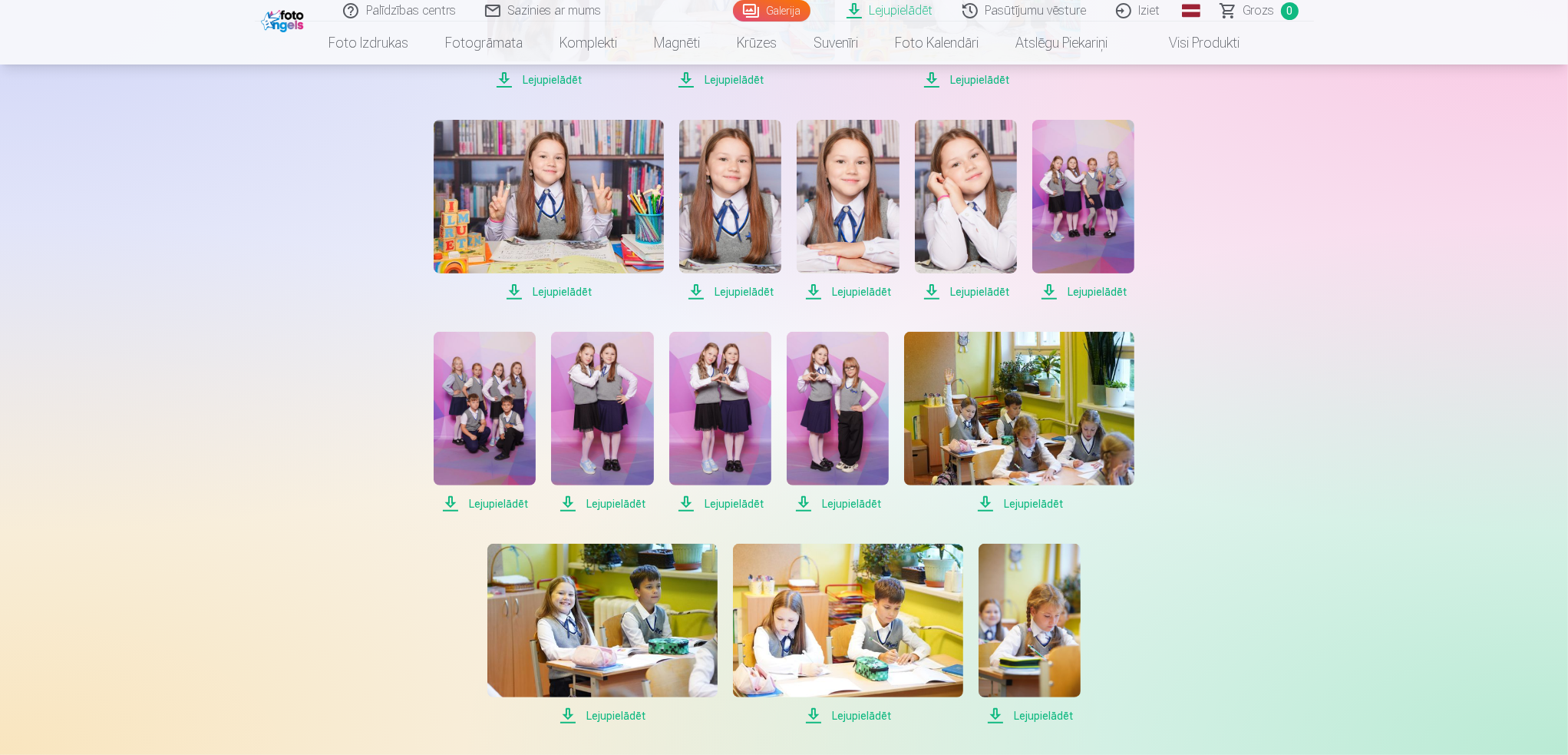
click at [849, 501] on span "Lejupielādēt" at bounding box center [837, 503] width 102 height 18
click at [741, 501] on span "Lejupielādēt" at bounding box center [720, 503] width 102 height 18
click at [626, 508] on span "Lejupielādēt" at bounding box center [602, 503] width 102 height 18
click at [491, 496] on span "Lejupielādēt" at bounding box center [484, 503] width 102 height 18
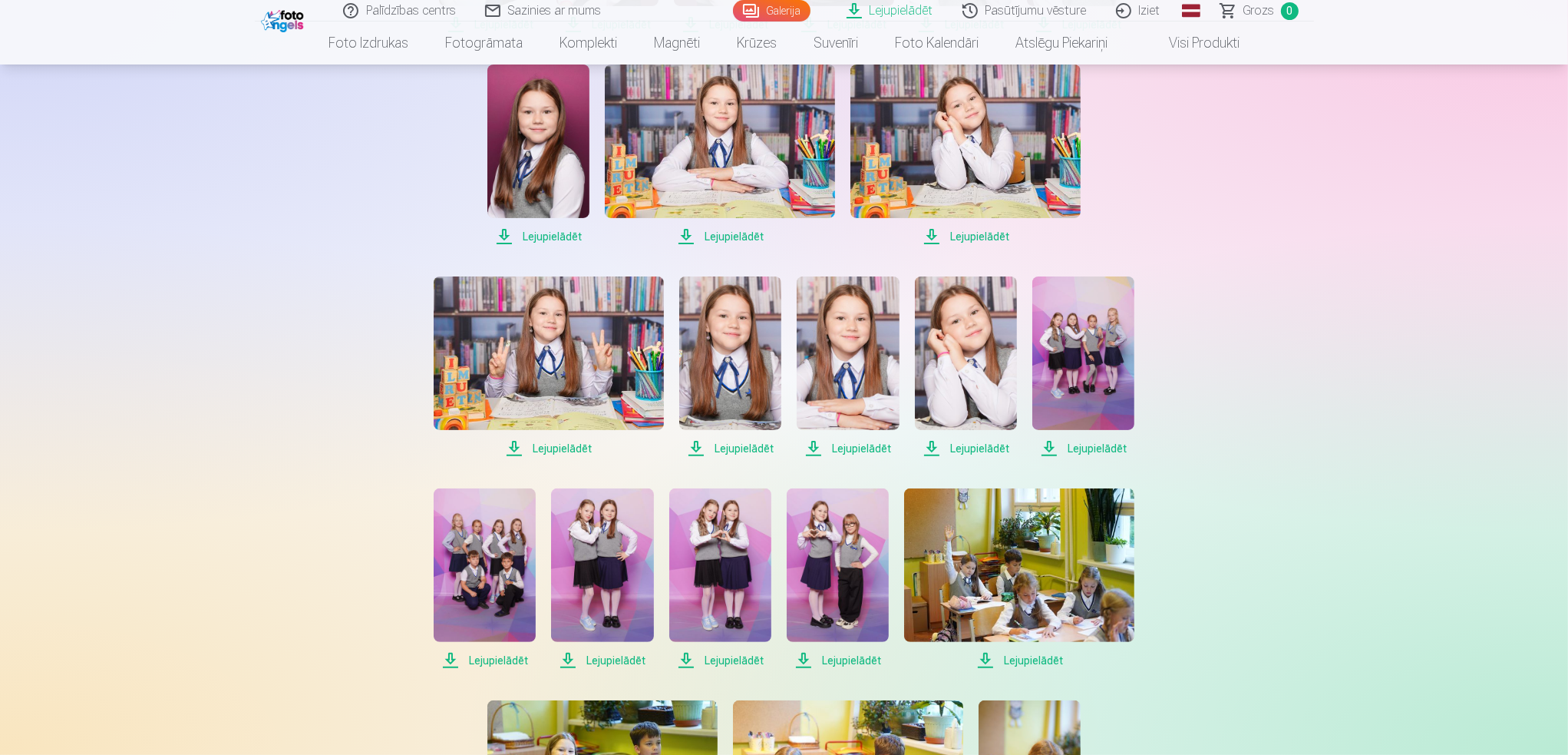
scroll to position [461, 0]
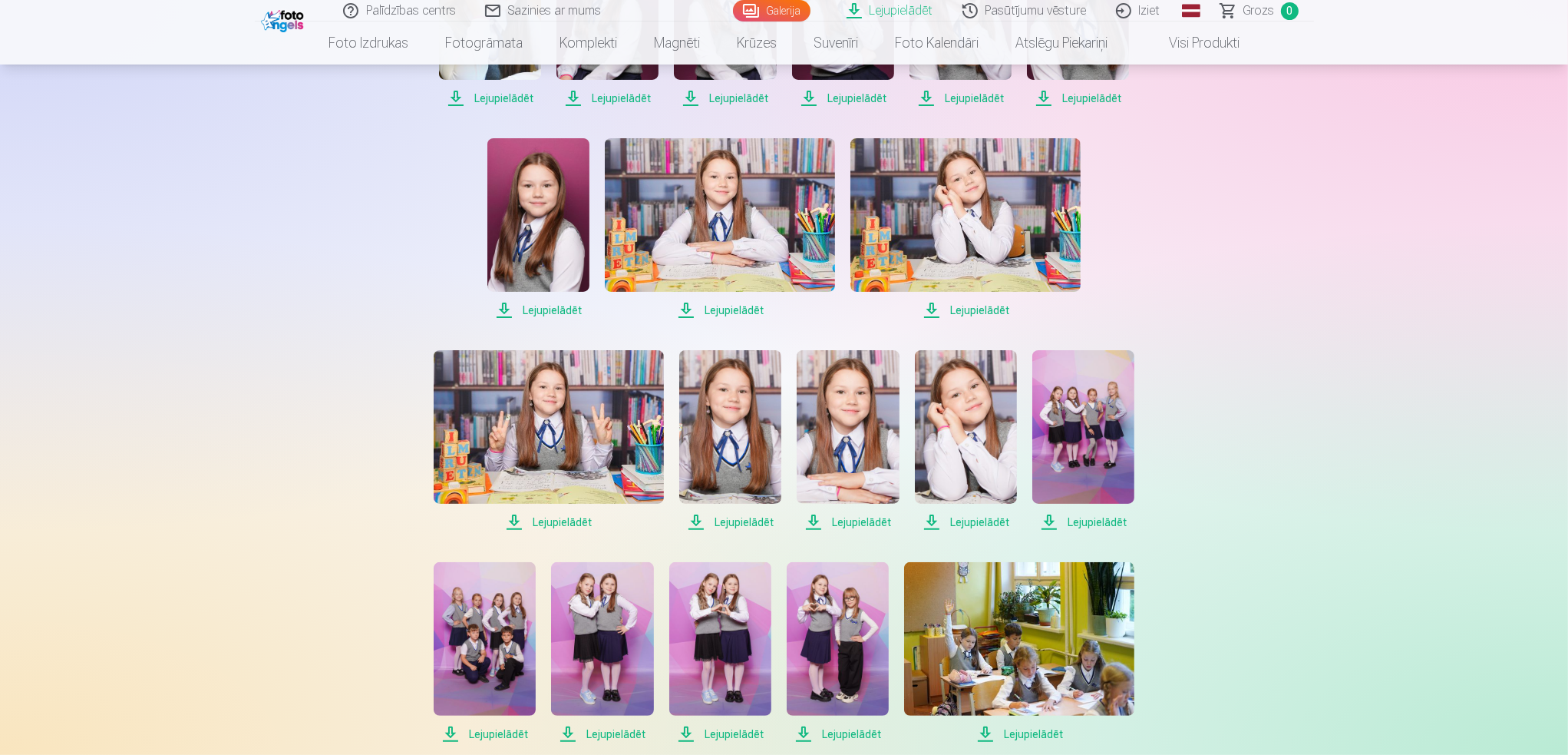
click at [1096, 518] on span "Lejupielādēt" at bounding box center [1083, 521] width 102 height 18
click at [984, 514] on span "Lejupielādēt" at bounding box center [965, 521] width 102 height 18
click at [863, 515] on span "Lejupielādēt" at bounding box center [847, 521] width 102 height 18
click at [744, 520] on span "Lejupielādēt" at bounding box center [730, 521] width 102 height 18
click at [568, 518] on span "Lejupielādēt" at bounding box center [548, 521] width 230 height 18
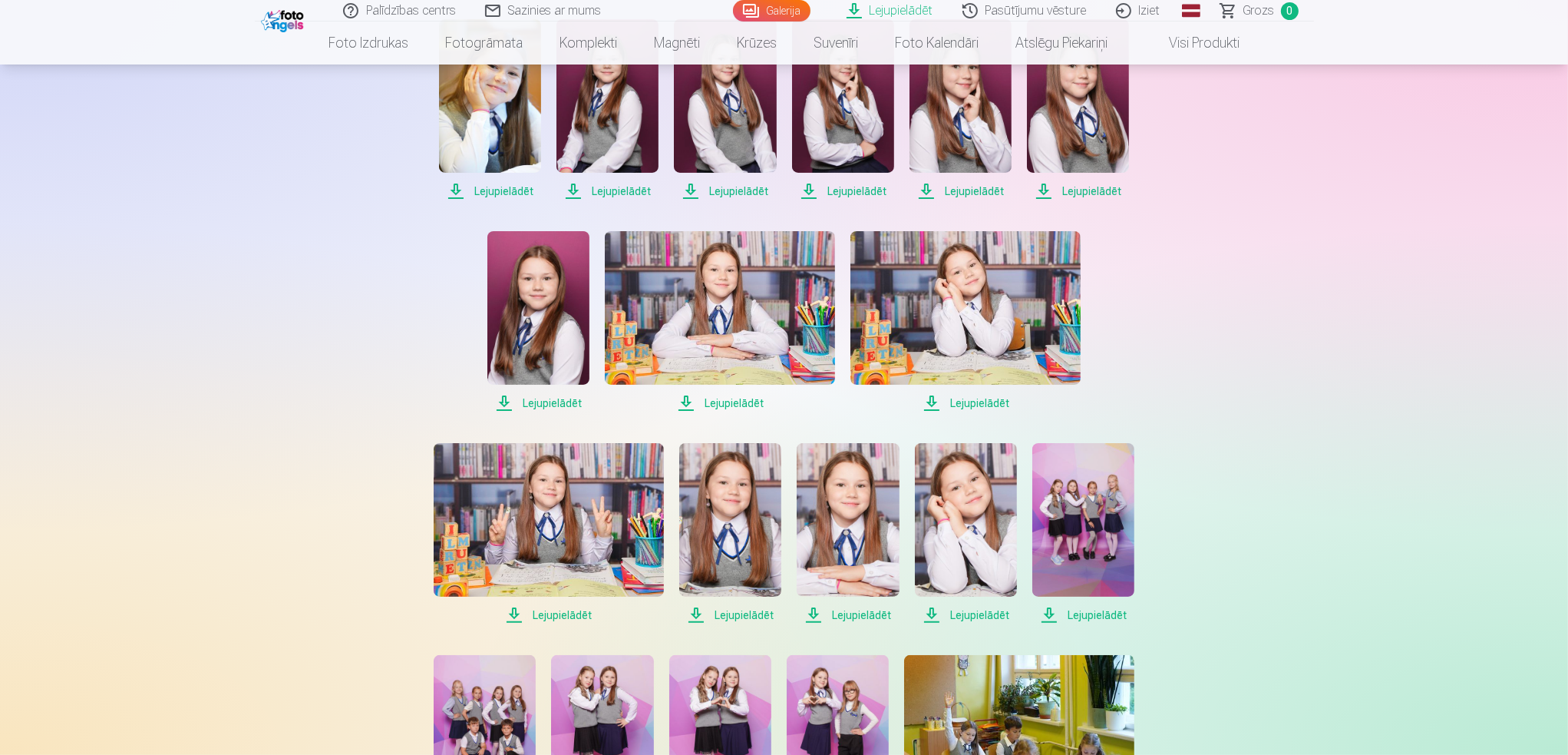
scroll to position [230, 0]
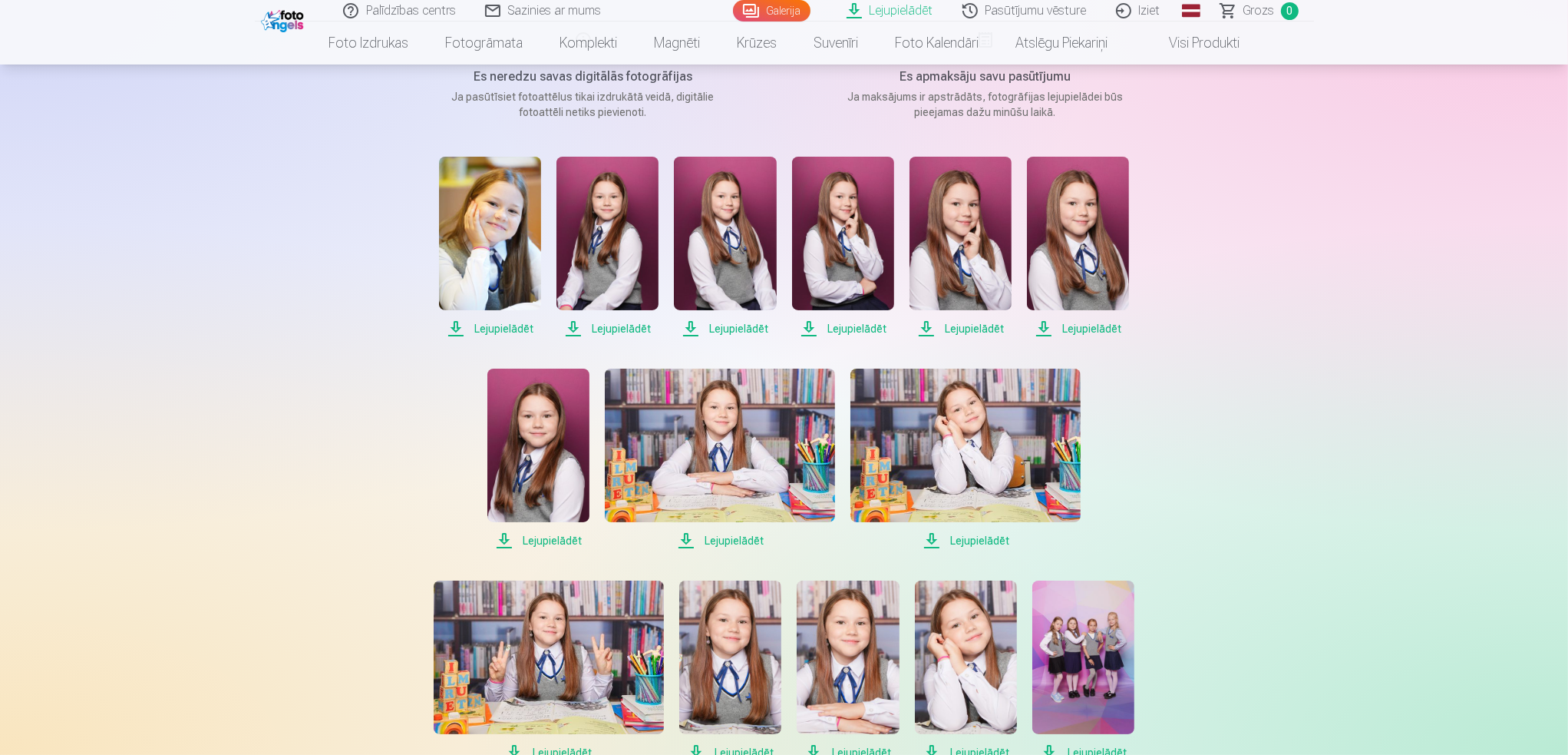
click at [988, 535] on span "Lejupielādēt" at bounding box center [964, 540] width 230 height 18
drag, startPoint x: 752, startPoint y: 541, endPoint x: 783, endPoint y: 540, distance: 31.0
click at [752, 541] on span "Lejupielādēt" at bounding box center [719, 540] width 230 height 18
click at [541, 537] on span "Lejupielādēt" at bounding box center [538, 540] width 102 height 18
click at [1095, 324] on span "Lejupielādēt" at bounding box center [1077, 328] width 102 height 18
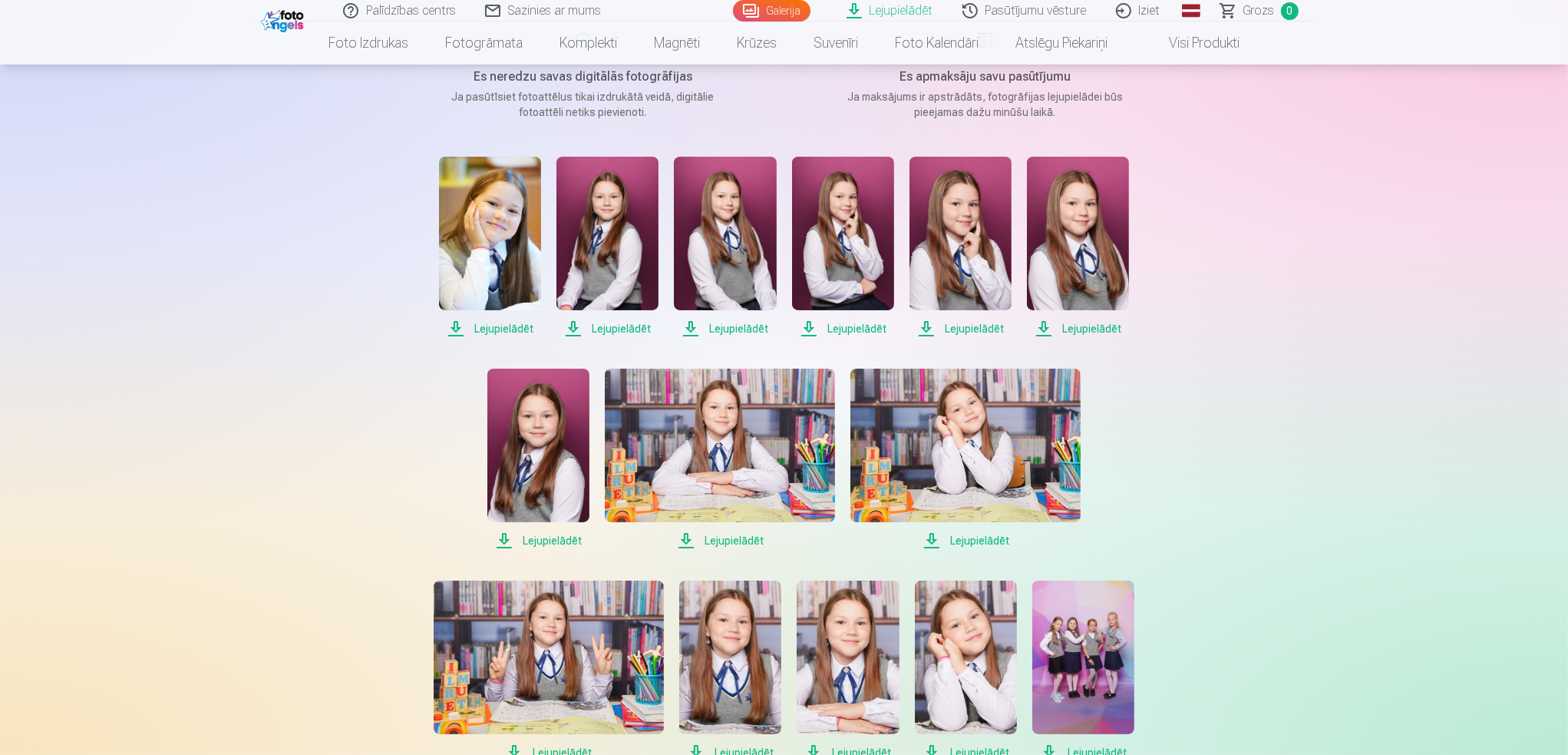
click at [976, 325] on span "Lejupielādēt" at bounding box center [960, 328] width 102 height 18
drag, startPoint x: 860, startPoint y: 326, endPoint x: 825, endPoint y: 331, distance: 35.4
click at [860, 326] on span "Lejupielādēt" at bounding box center [842, 328] width 102 height 18
click at [731, 328] on span "Lejupielādēt" at bounding box center [725, 328] width 102 height 18
click at [614, 322] on span "Lejupielādēt" at bounding box center [607, 328] width 102 height 18
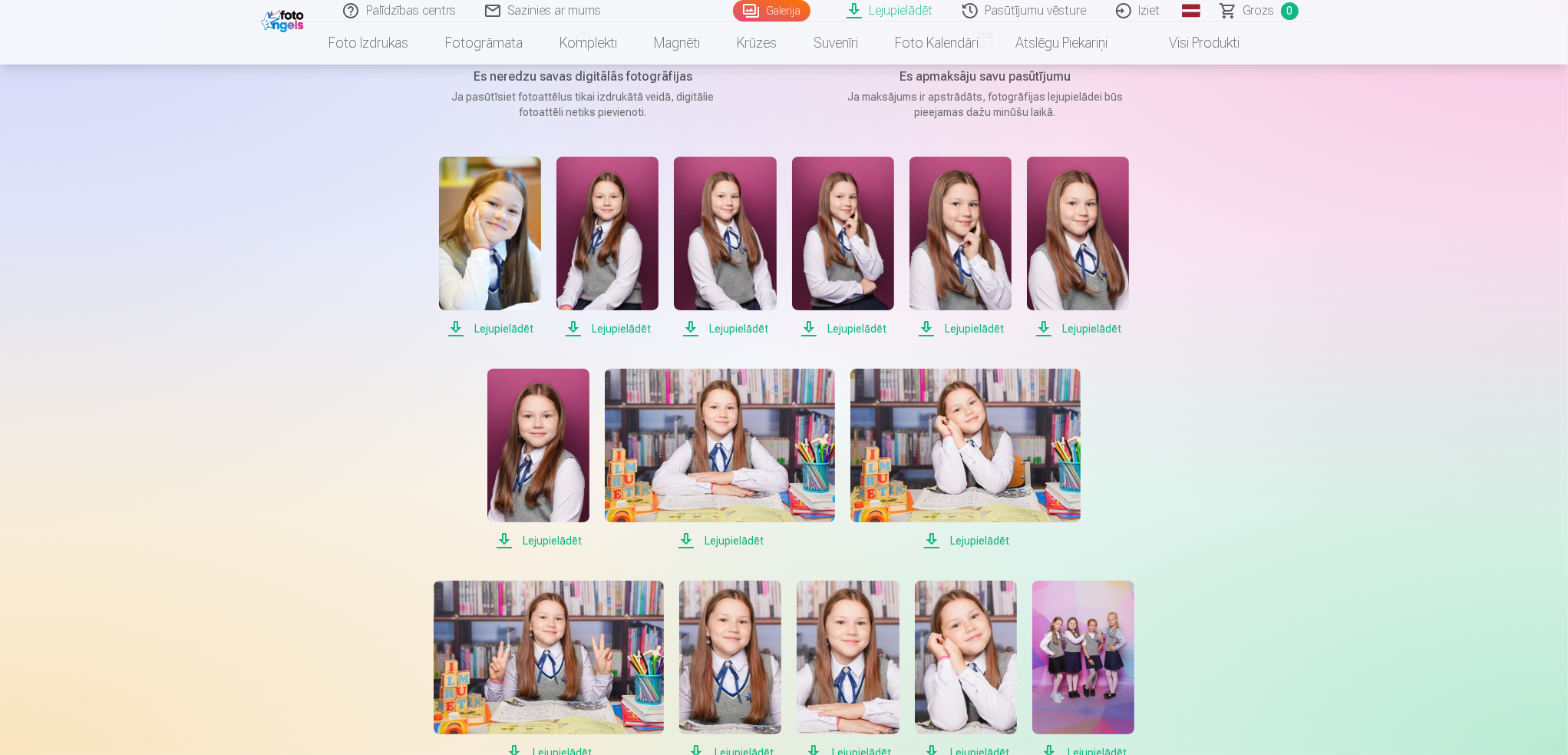
click at [506, 330] on span "Lejupielādēt" at bounding box center [489, 328] width 102 height 18
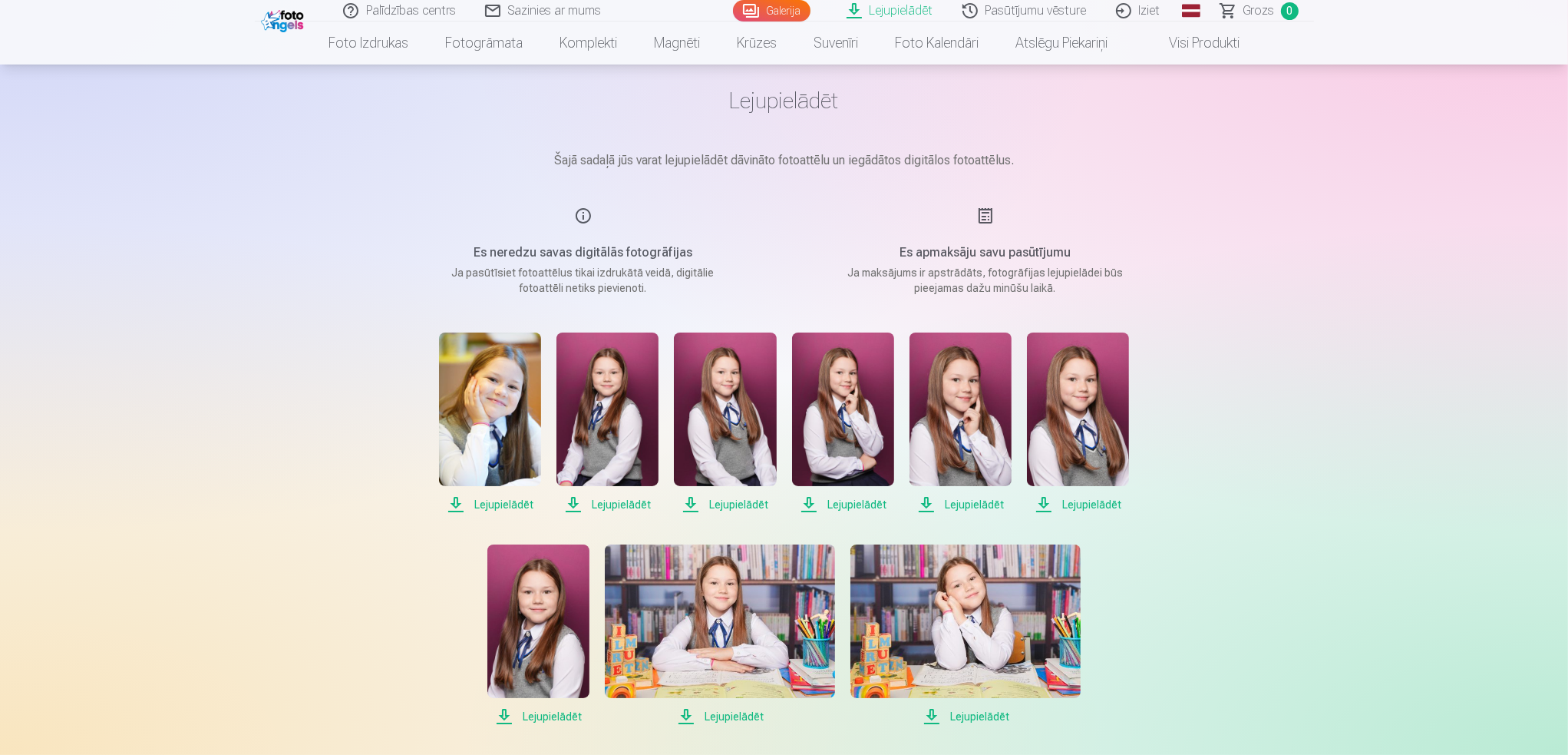
scroll to position [0, 0]
